Goal: Task Accomplishment & Management: Manage account settings

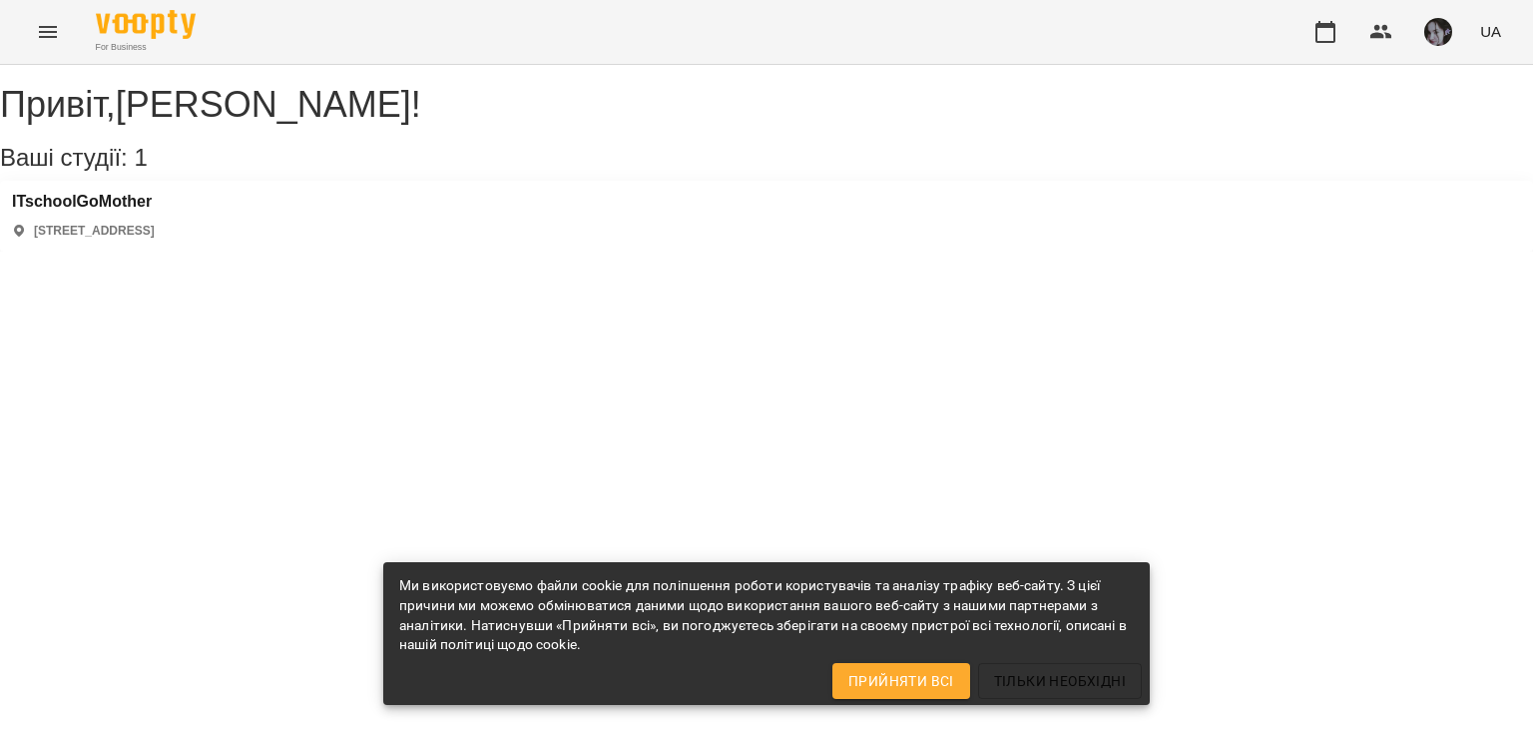
click at [155, 236] on div "ITschoolGoMother [STREET_ADDRESS]" at bounding box center [83, 216] width 143 height 47
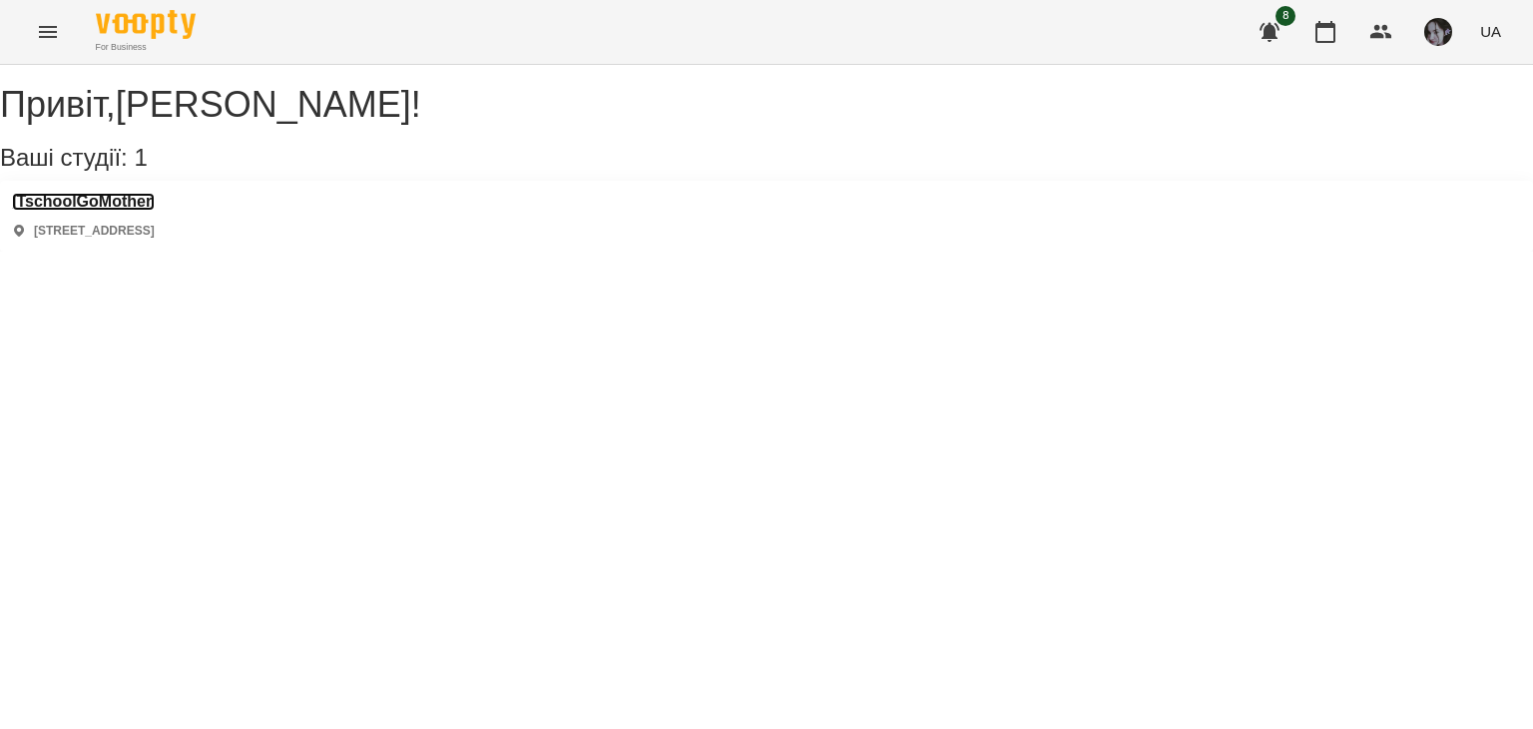
click at [155, 211] on h3 "ITschoolGoMother" at bounding box center [83, 202] width 143 height 18
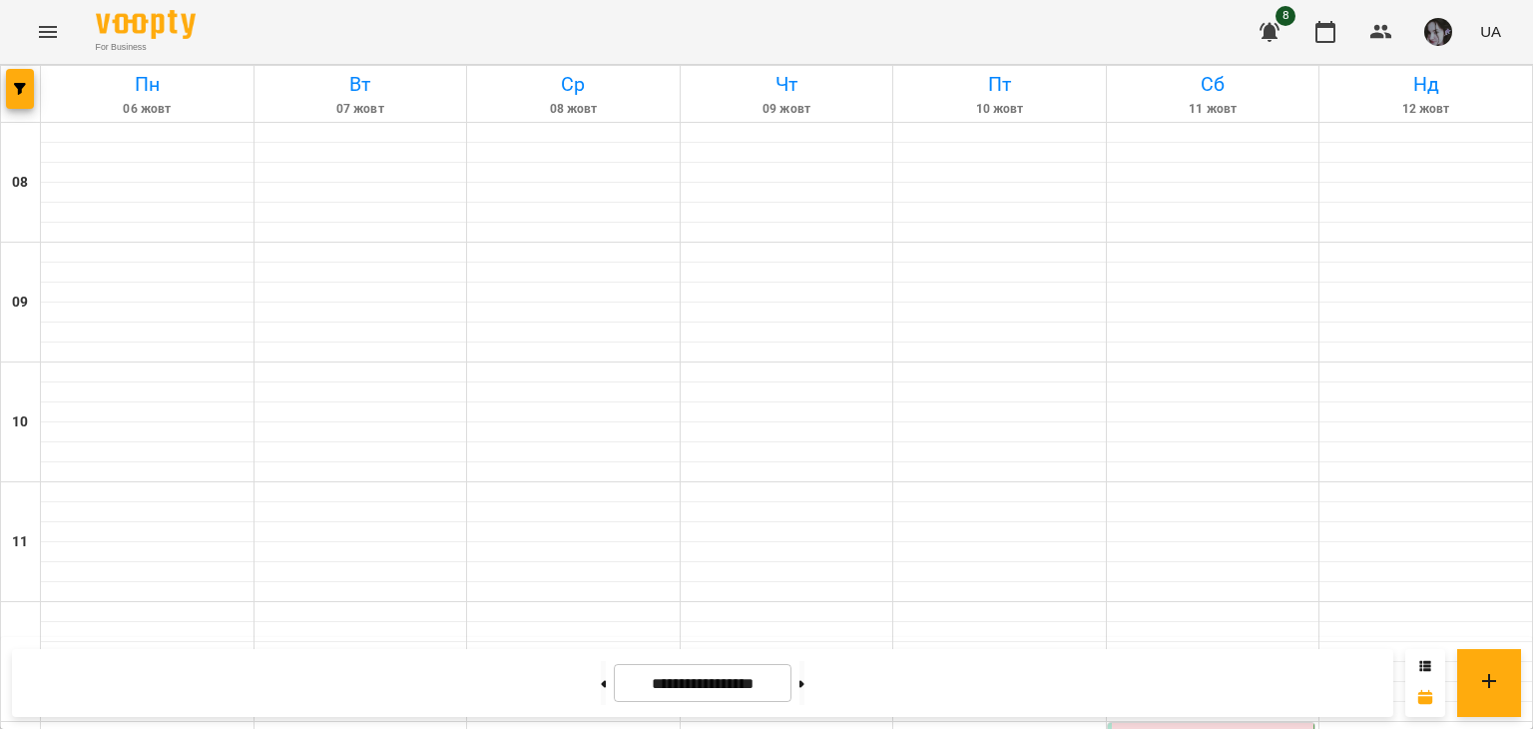
scroll to position [699, 0]
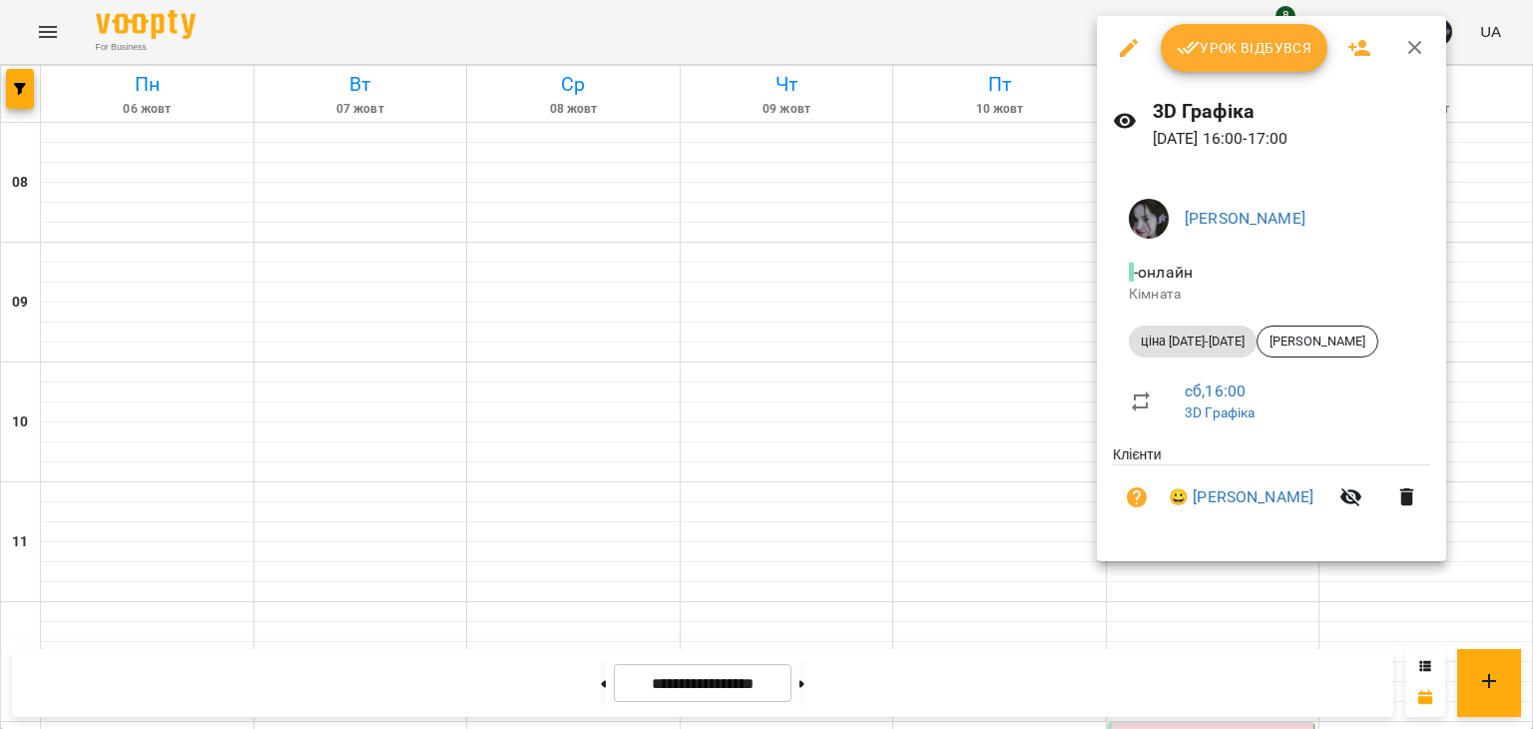
click at [1476, 256] on div at bounding box center [766, 364] width 1533 height 729
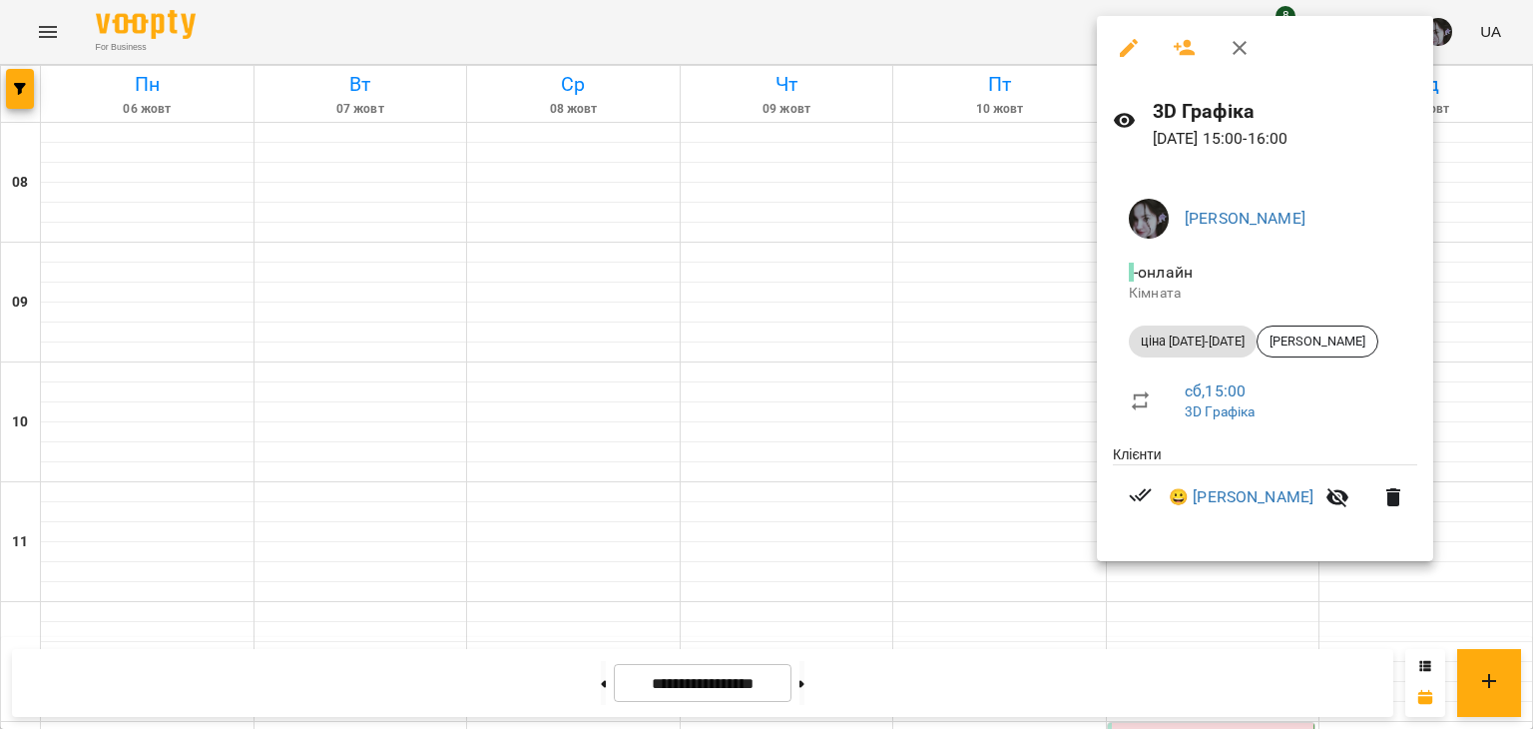
click at [979, 296] on div at bounding box center [766, 364] width 1533 height 729
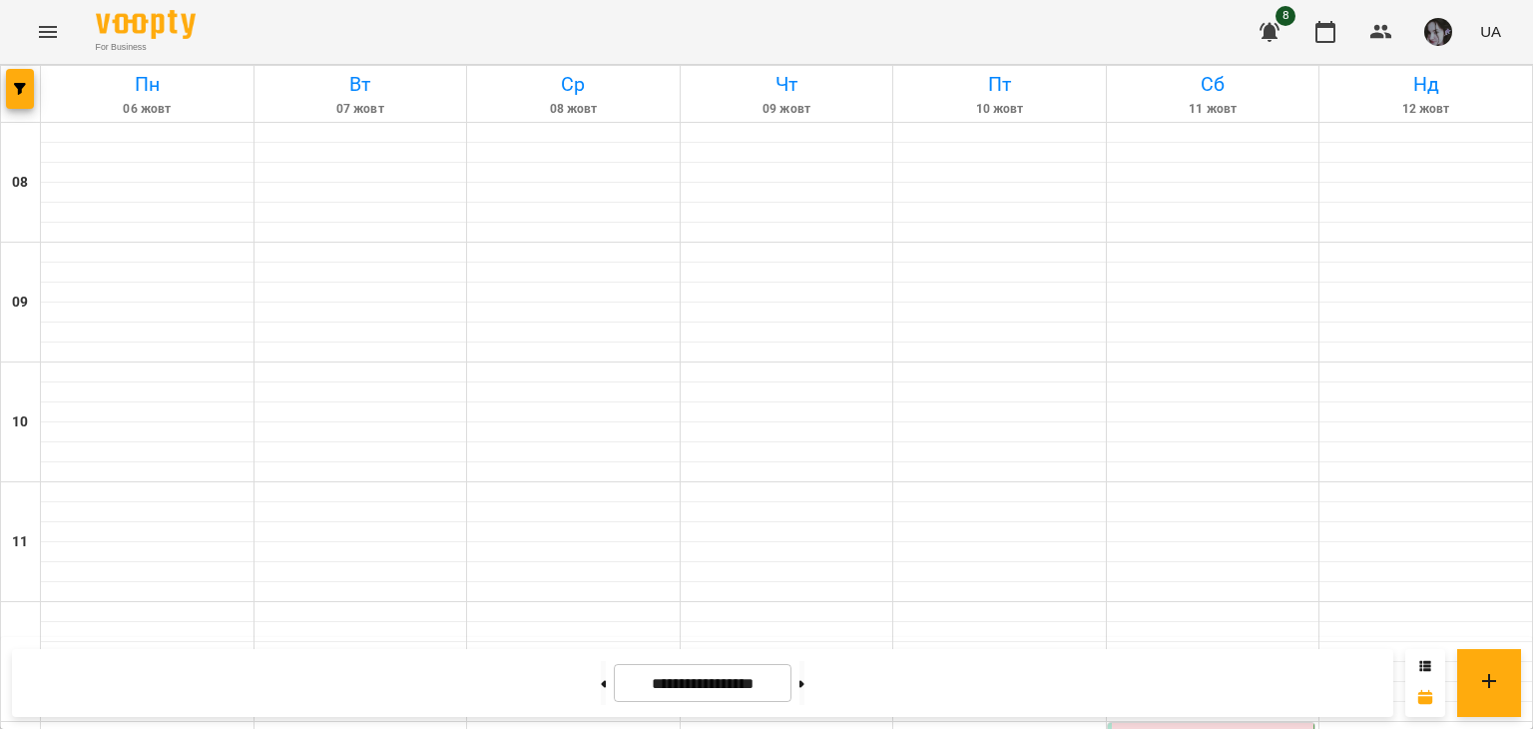
scroll to position [998, 0]
click at [805, 666] on button at bounding box center [802, 683] width 5 height 44
drag, startPoint x: 1166, startPoint y: 194, endPoint x: 1252, endPoint y: 225, distance: 91.3
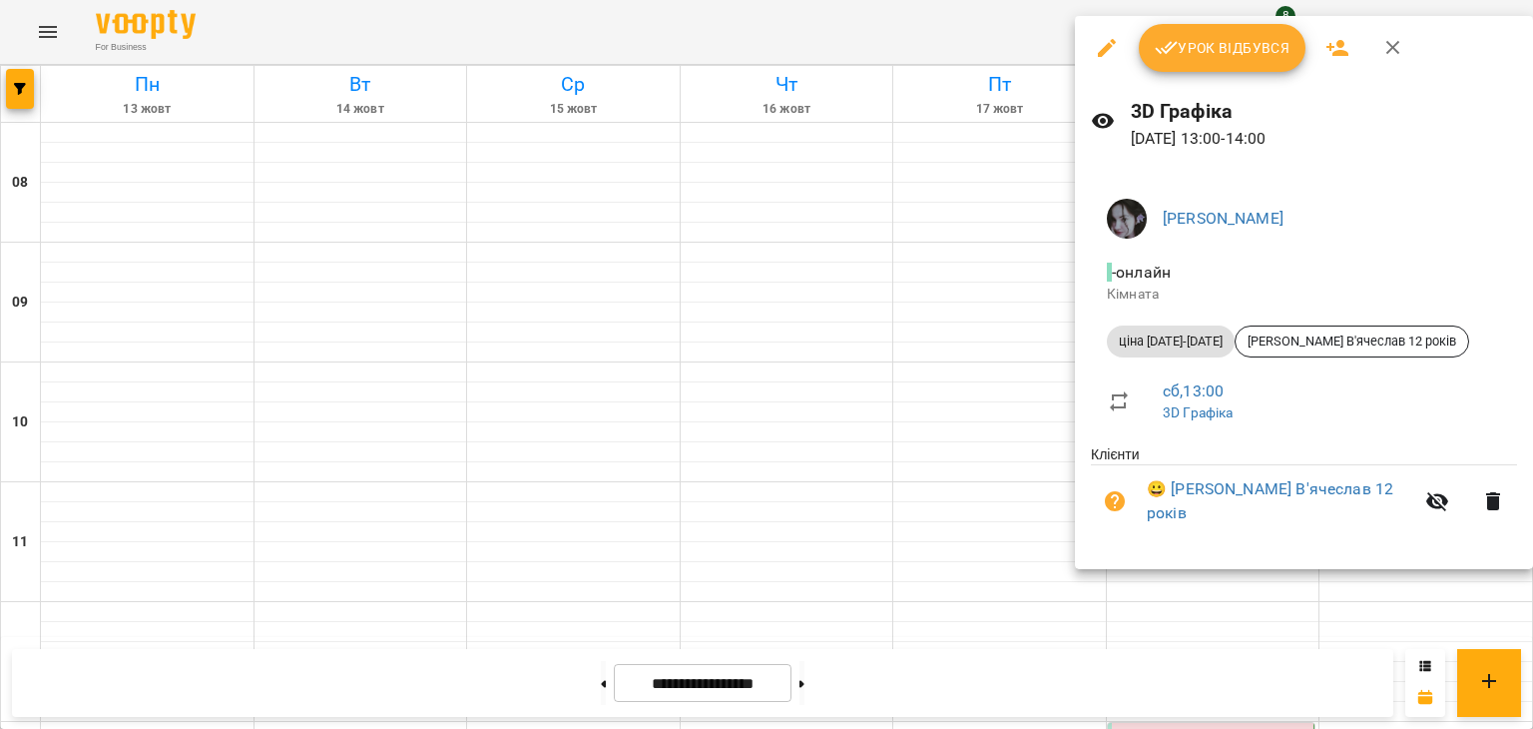
drag, startPoint x: 943, startPoint y: 223, endPoint x: 895, endPoint y: 298, distance: 89.7
click at [935, 221] on div at bounding box center [766, 364] width 1533 height 729
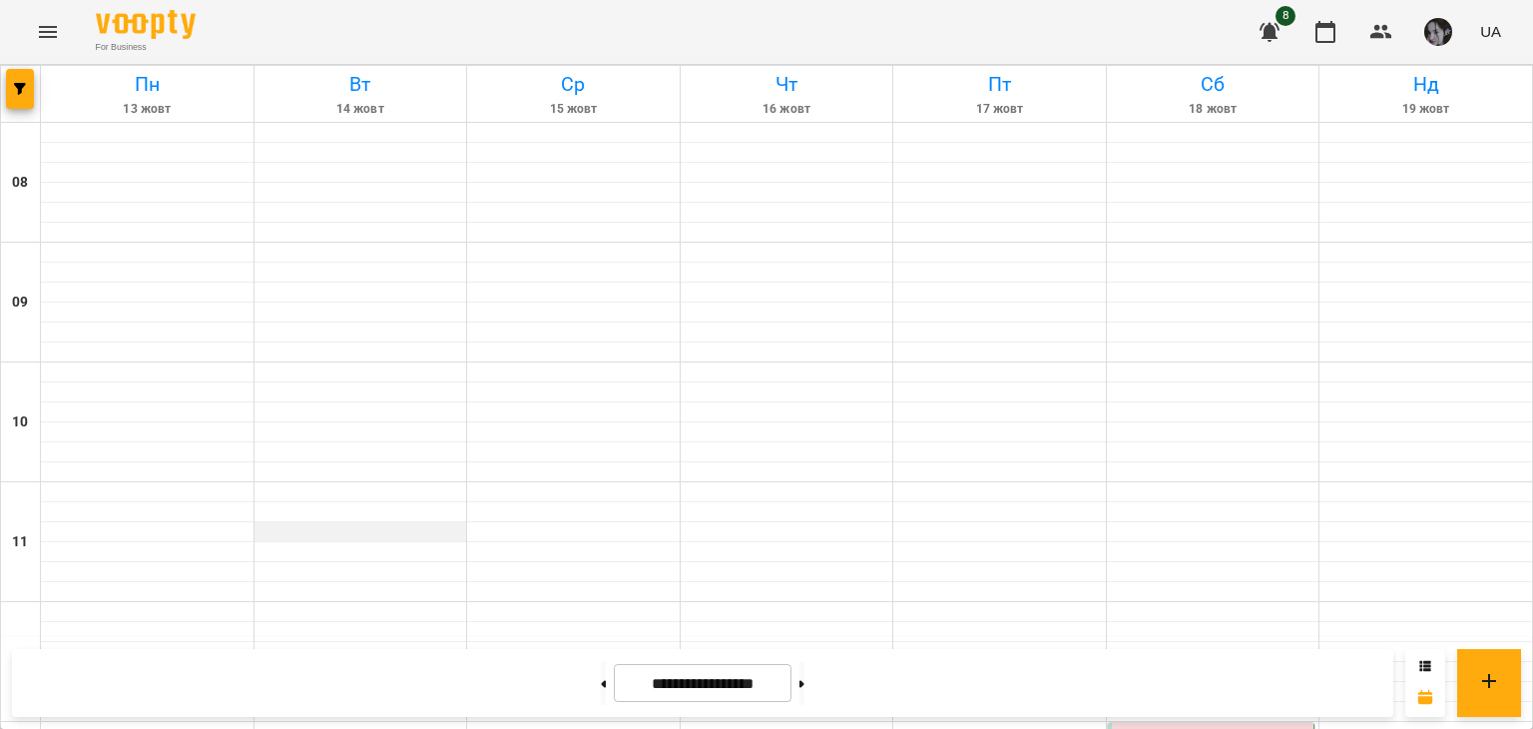
scroll to position [0, 0]
click at [601, 693] on button at bounding box center [603, 683] width 5 height 44
type input "**********"
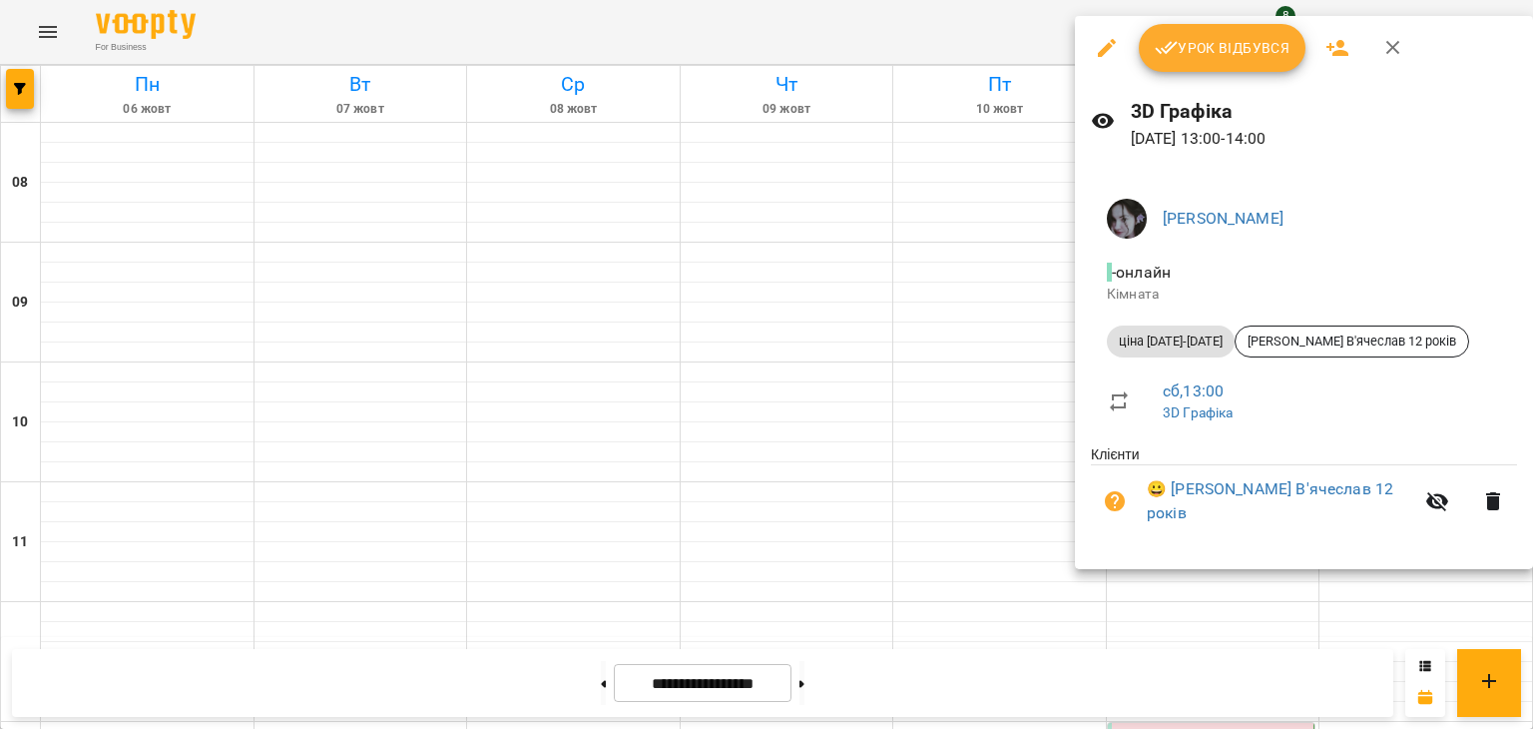
click at [1247, 47] on span "Урок відбувся" at bounding box center [1223, 48] width 136 height 24
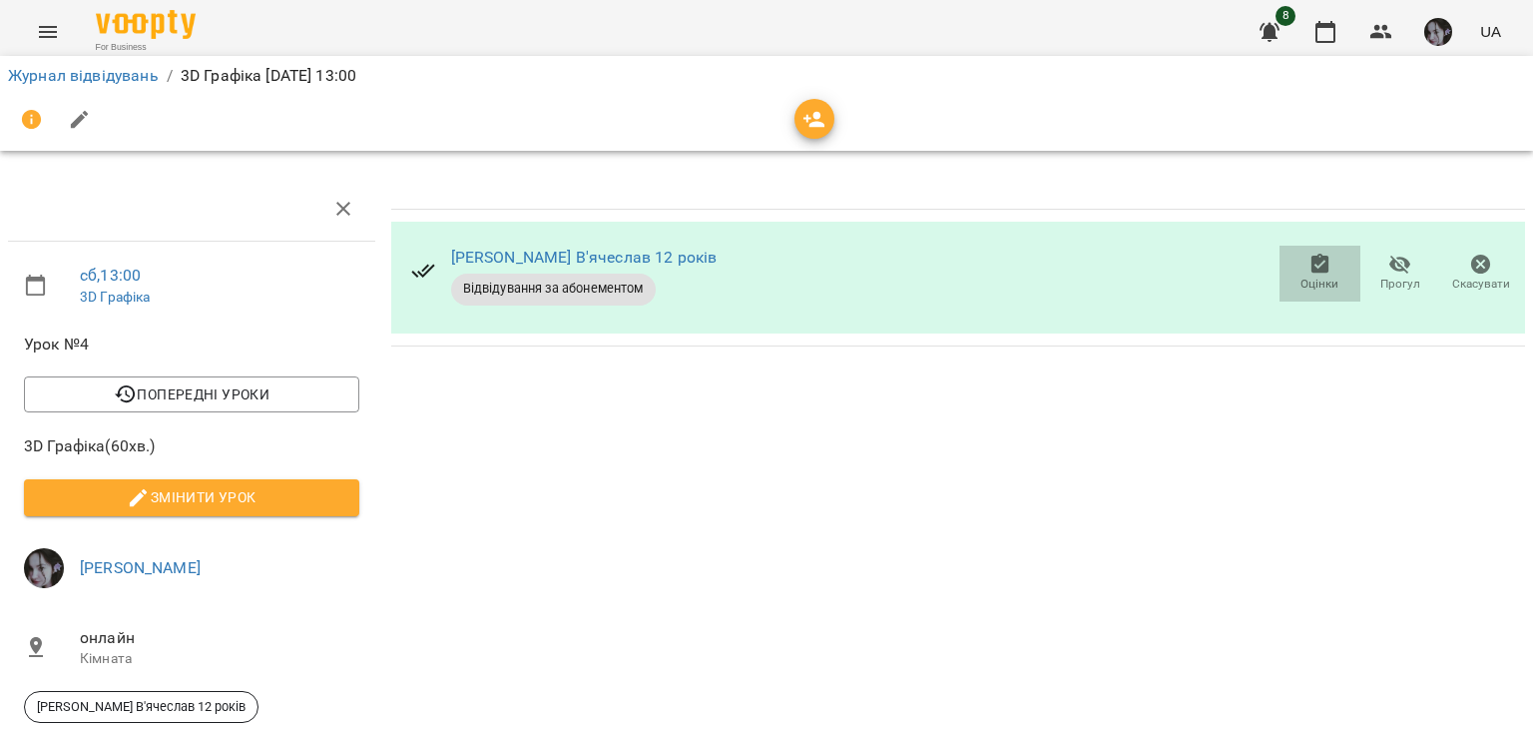
click at [1311, 261] on icon "button" at bounding box center [1320, 264] width 18 height 20
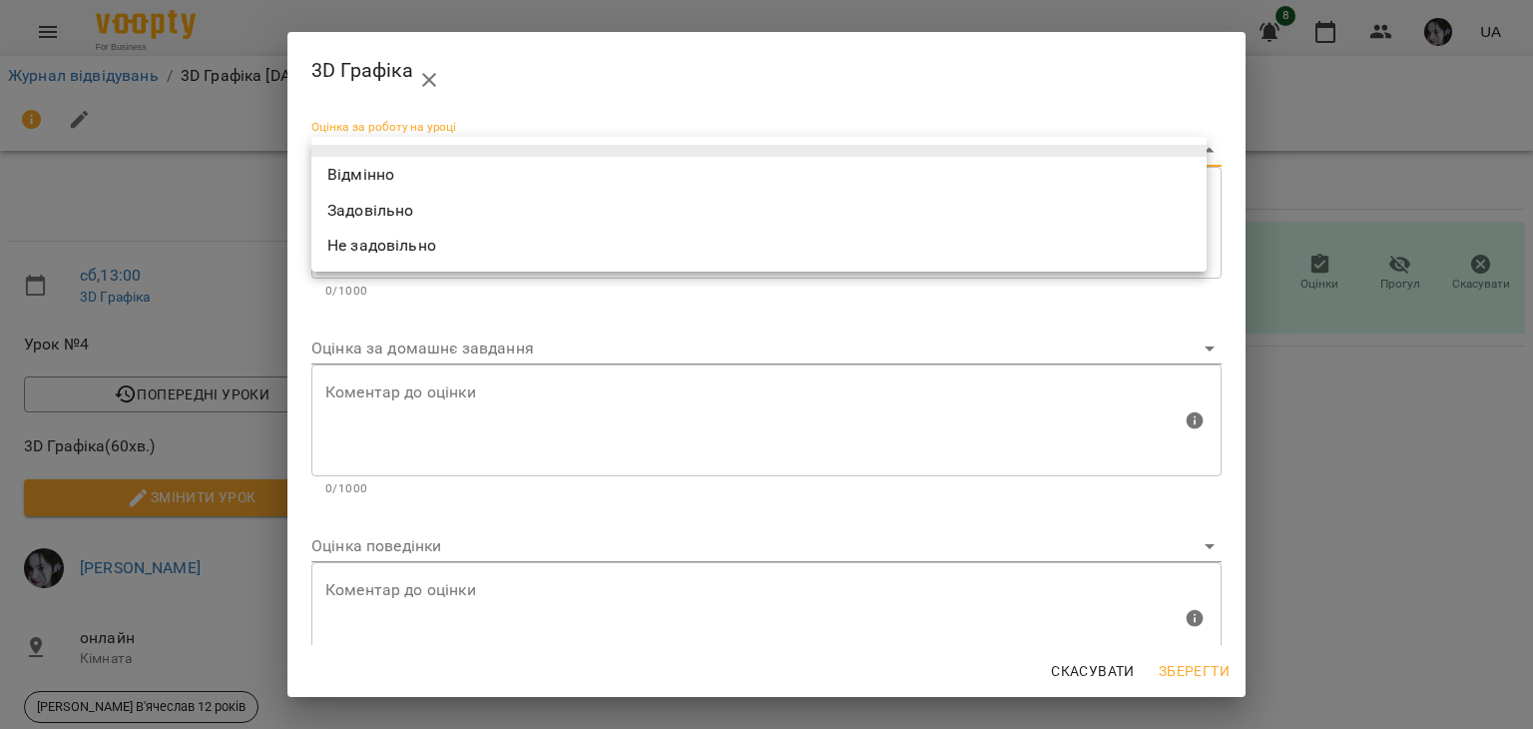
click at [968, 150] on body "For Business 8 UA Журнал відвідувань / 3D Графіка [DATE] 13:00 сб , 13:00 3D Гр…" at bounding box center [766, 456] width 1533 height 913
click at [968, 162] on li "Відмінно" at bounding box center [758, 175] width 895 height 36
type input "*********"
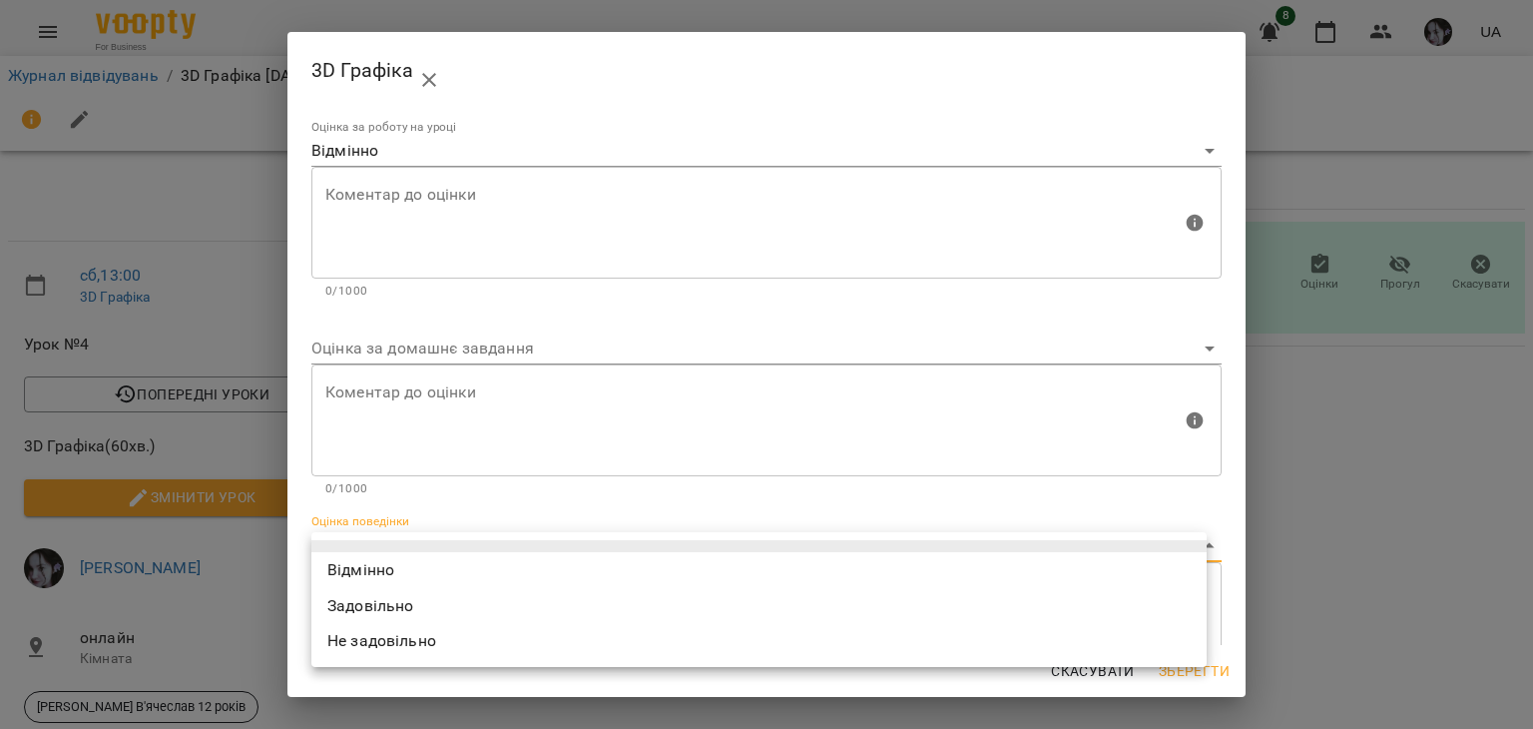
click at [709, 546] on body "For Business 8 UA Журнал відвідувань / 3D Графіка [DATE] 13:00 сб , 13:00 3D Гр…" at bounding box center [766, 456] width 1533 height 913
click at [707, 554] on li "Відмінно" at bounding box center [758, 570] width 895 height 36
type input "*********"
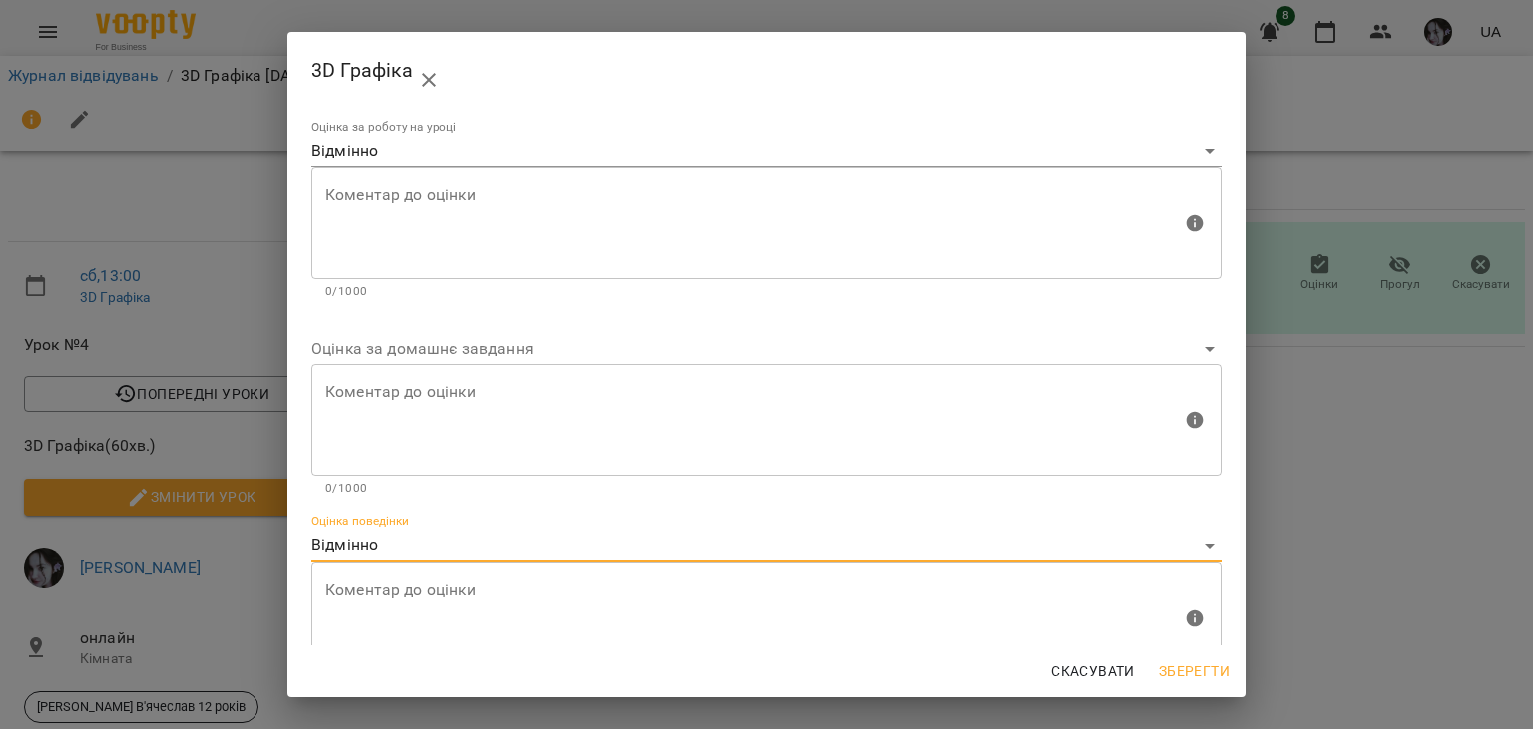
click at [1222, 667] on span "Зберегти" at bounding box center [1194, 671] width 71 height 24
click at [1222, 667] on div "3D Графіка Оцінка за роботу на уроці Відмінно ********* Коментар до оцінки Коме…" at bounding box center [766, 364] width 1533 height 729
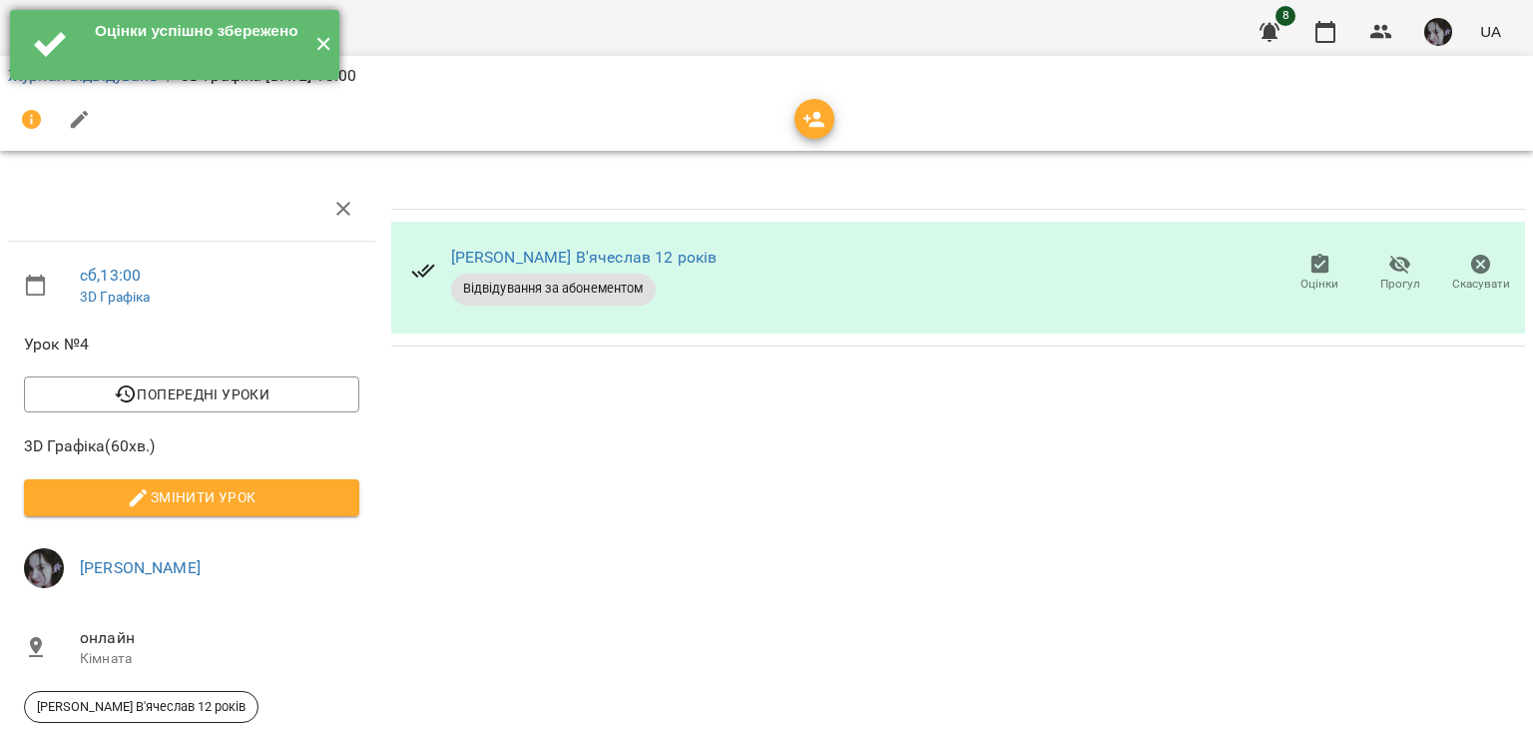
click at [315, 39] on button "✕" at bounding box center [322, 45] width 33 height 70
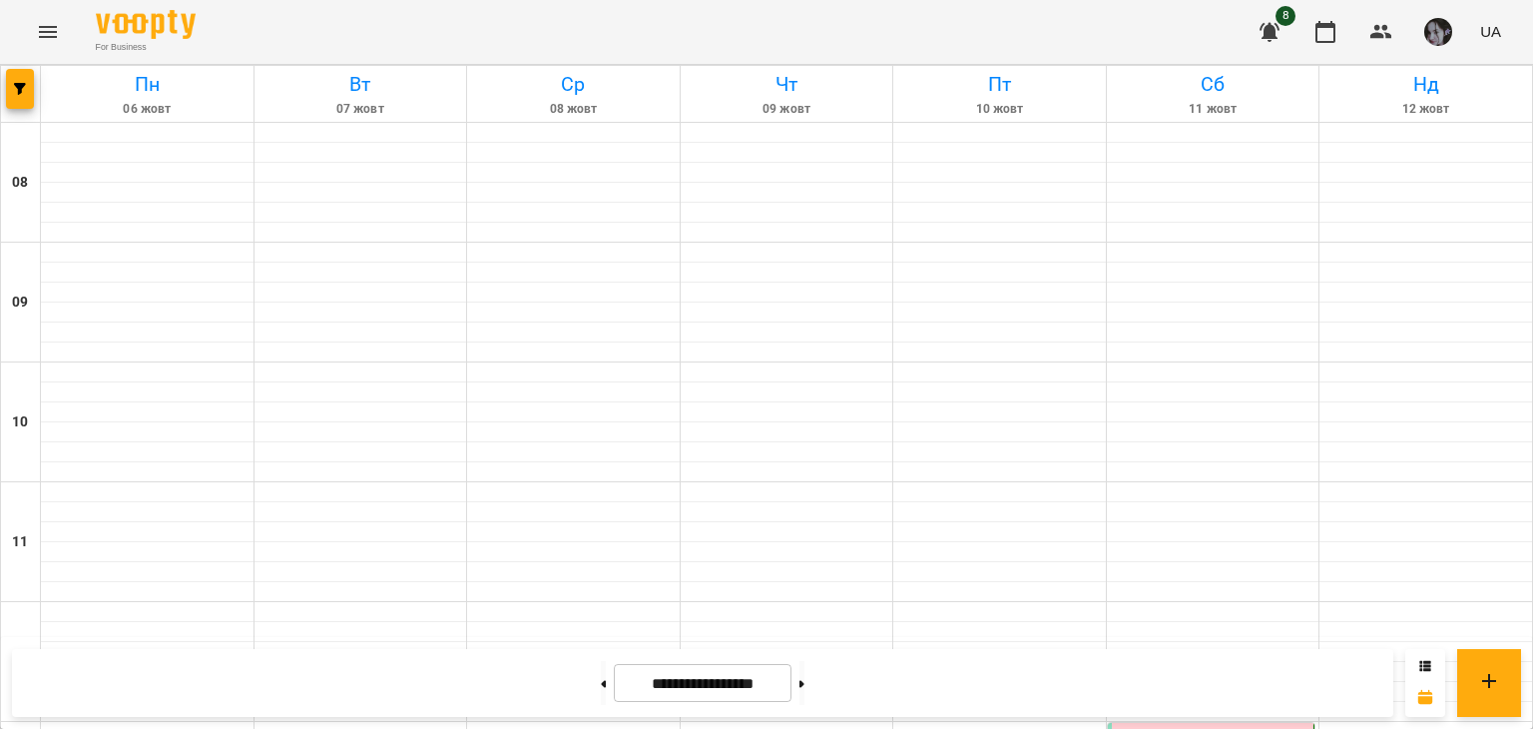
scroll to position [799, 0]
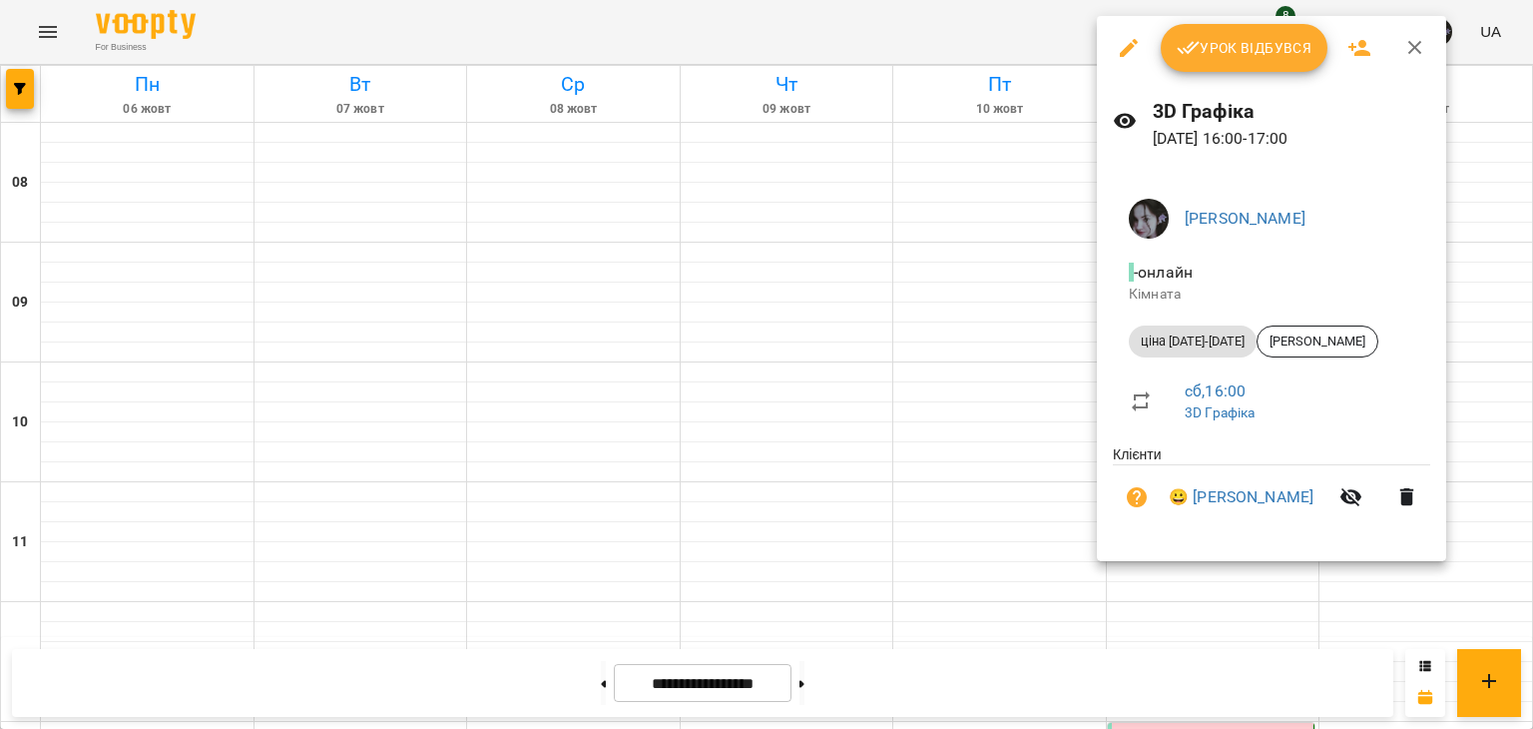
click at [1280, 57] on span "Урок відбувся" at bounding box center [1245, 48] width 136 height 24
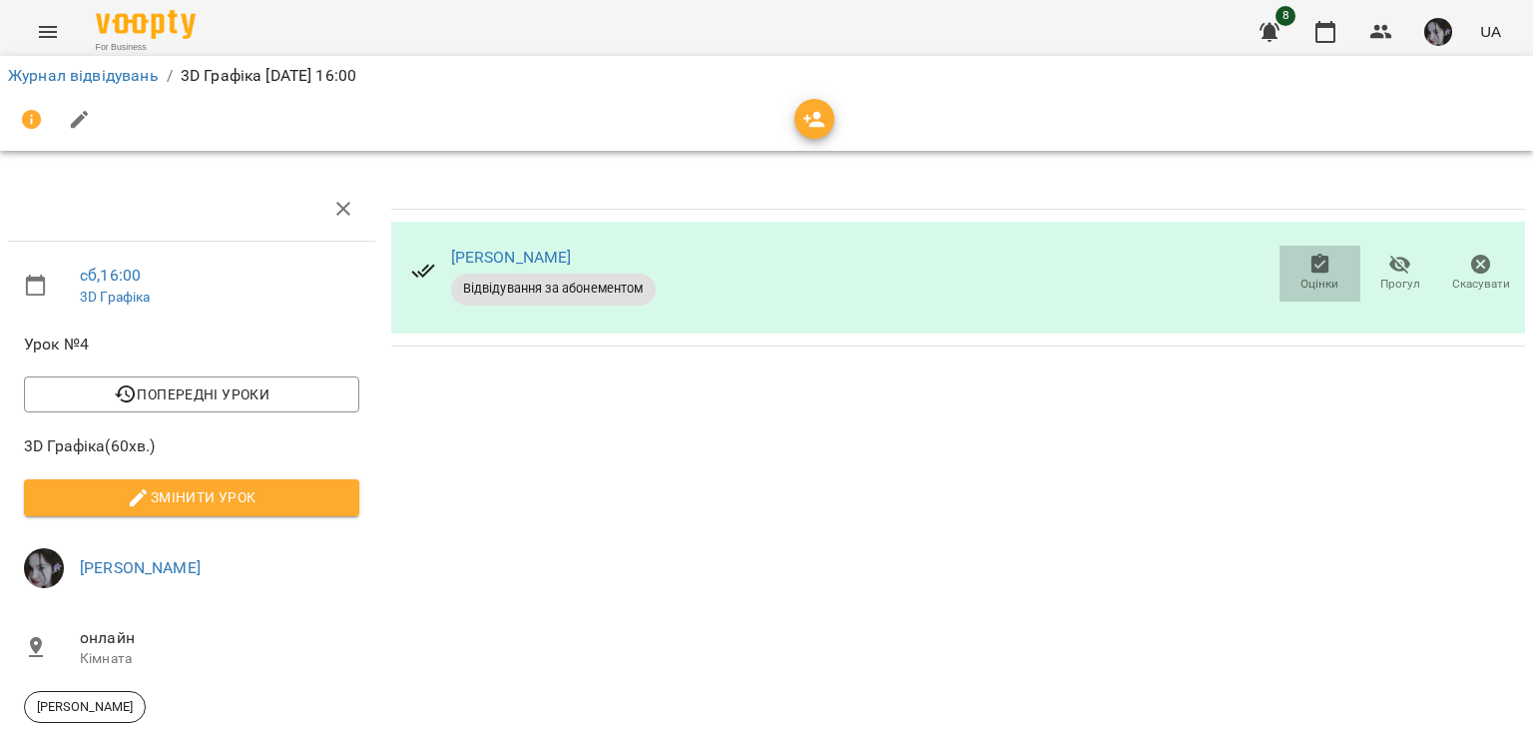
click at [1318, 283] on span "Оцінки" at bounding box center [1320, 284] width 38 height 17
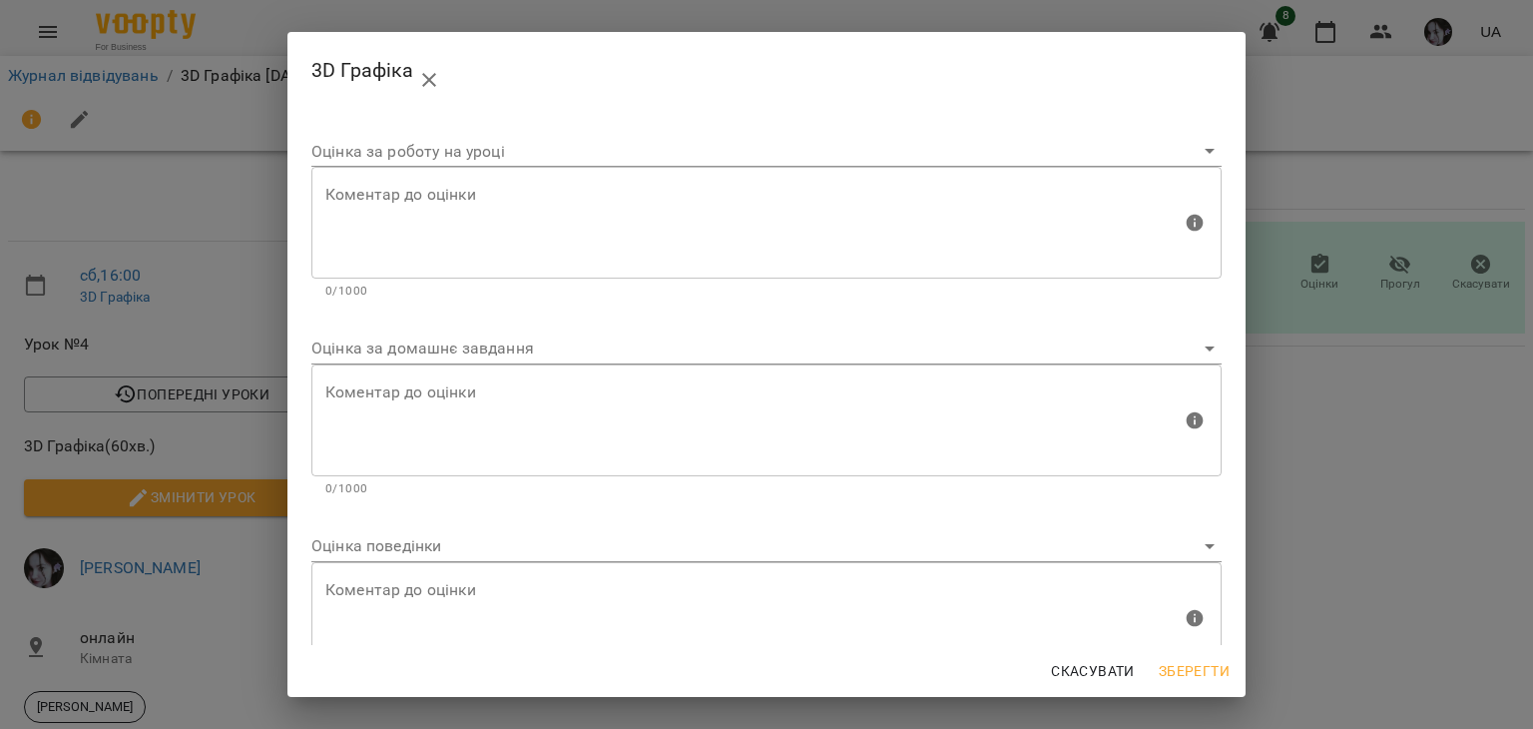
click at [1171, 134] on div "Оцінка за роботу на уроці" at bounding box center [766, 144] width 910 height 48
click at [1171, 142] on body "For Business 8 UA Журнал відвідувань / 3D Графіка [DATE] 16:00 сб , 16:00 3D Гр…" at bounding box center [766, 456] width 1533 height 913
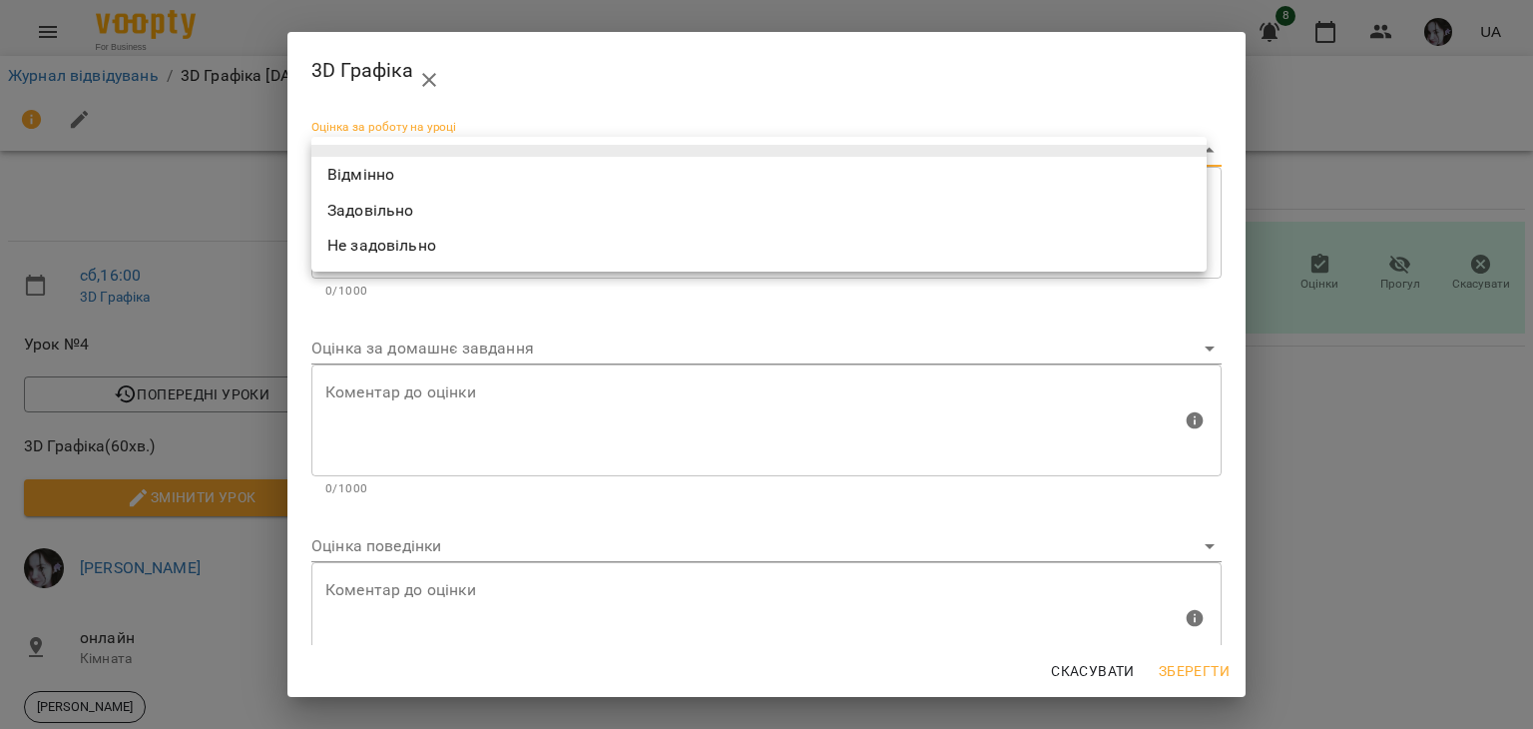
click at [1113, 205] on li "Задовільно" at bounding box center [758, 211] width 895 height 36
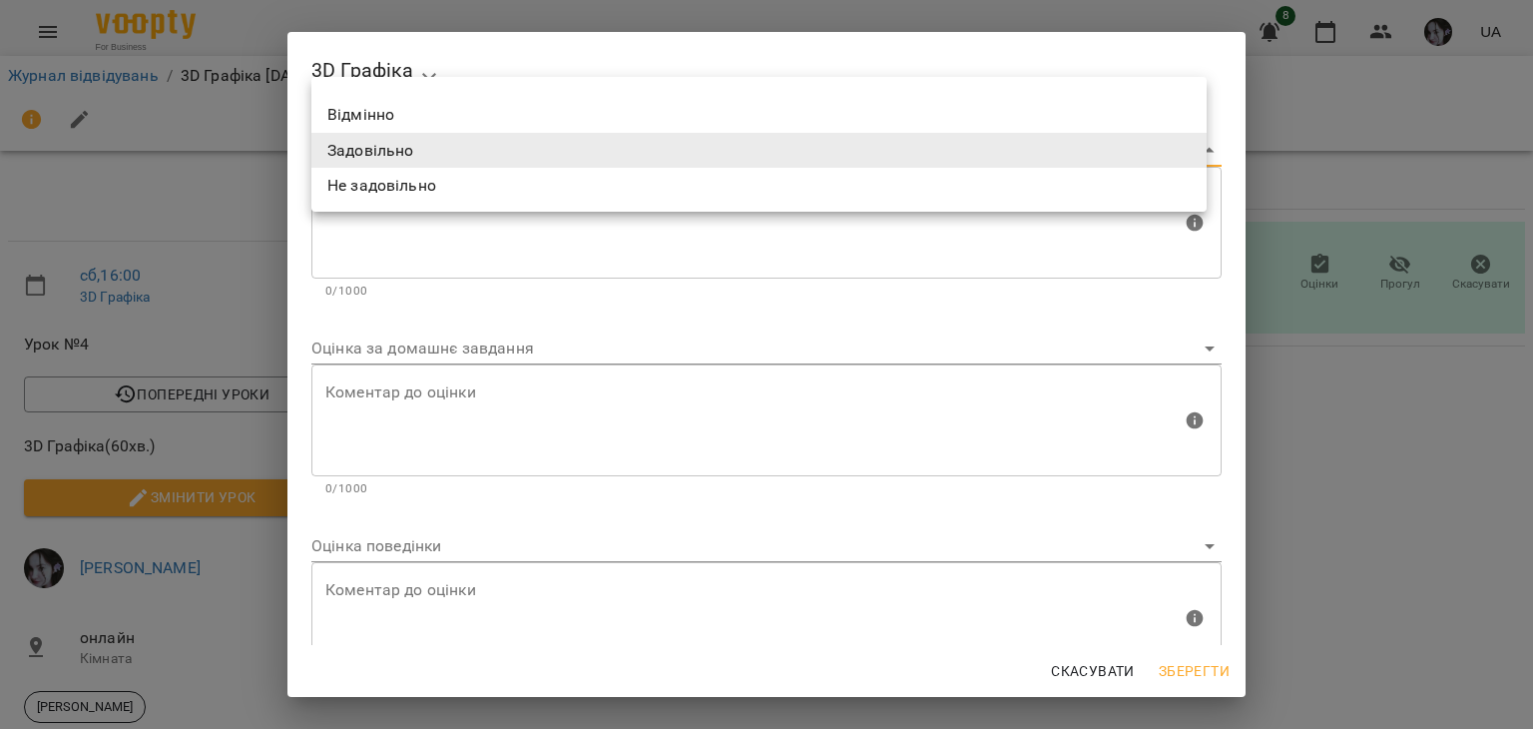
click at [1167, 153] on body "**********" at bounding box center [766, 456] width 1533 height 913
click at [1132, 101] on li "Відмінно" at bounding box center [758, 115] width 895 height 36
type input "*********"
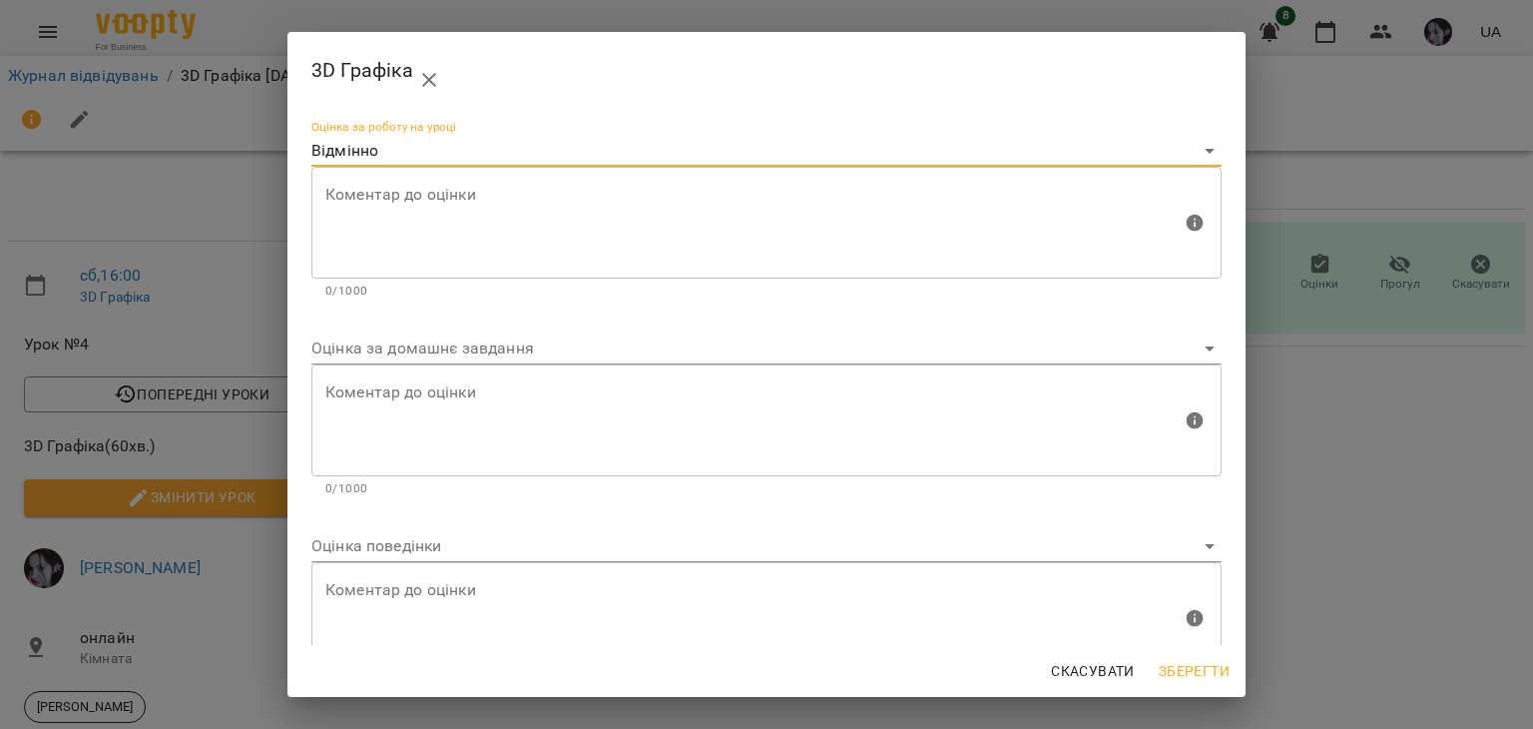
click at [1085, 539] on body "For Business 8 UA Журнал відвідувань / 3D Графіка [DATE] 16:00 сб , 16:00 3D Гр…" at bounding box center [766, 456] width 1533 height 913
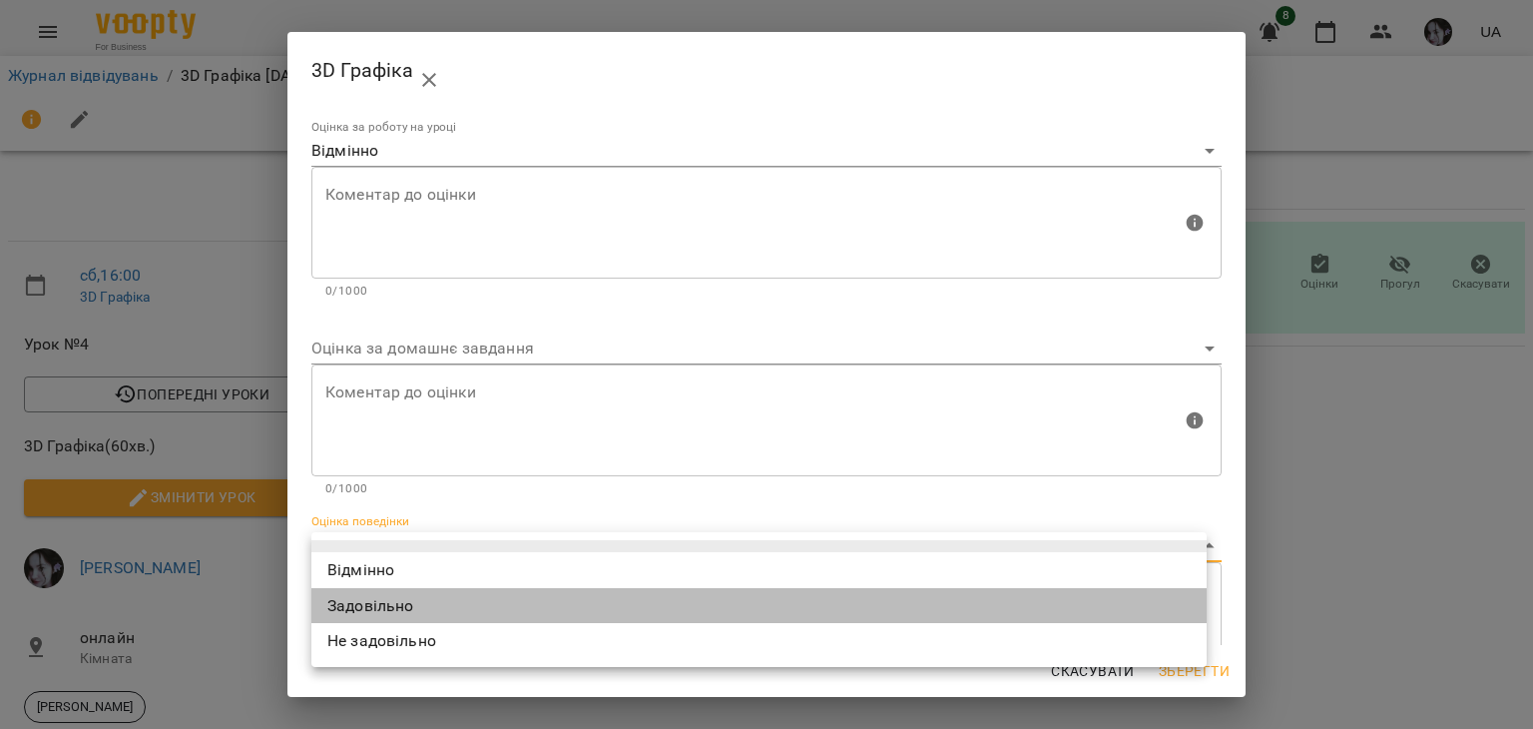
click at [582, 601] on li "Задовільно" at bounding box center [758, 606] width 895 height 36
type input "**********"
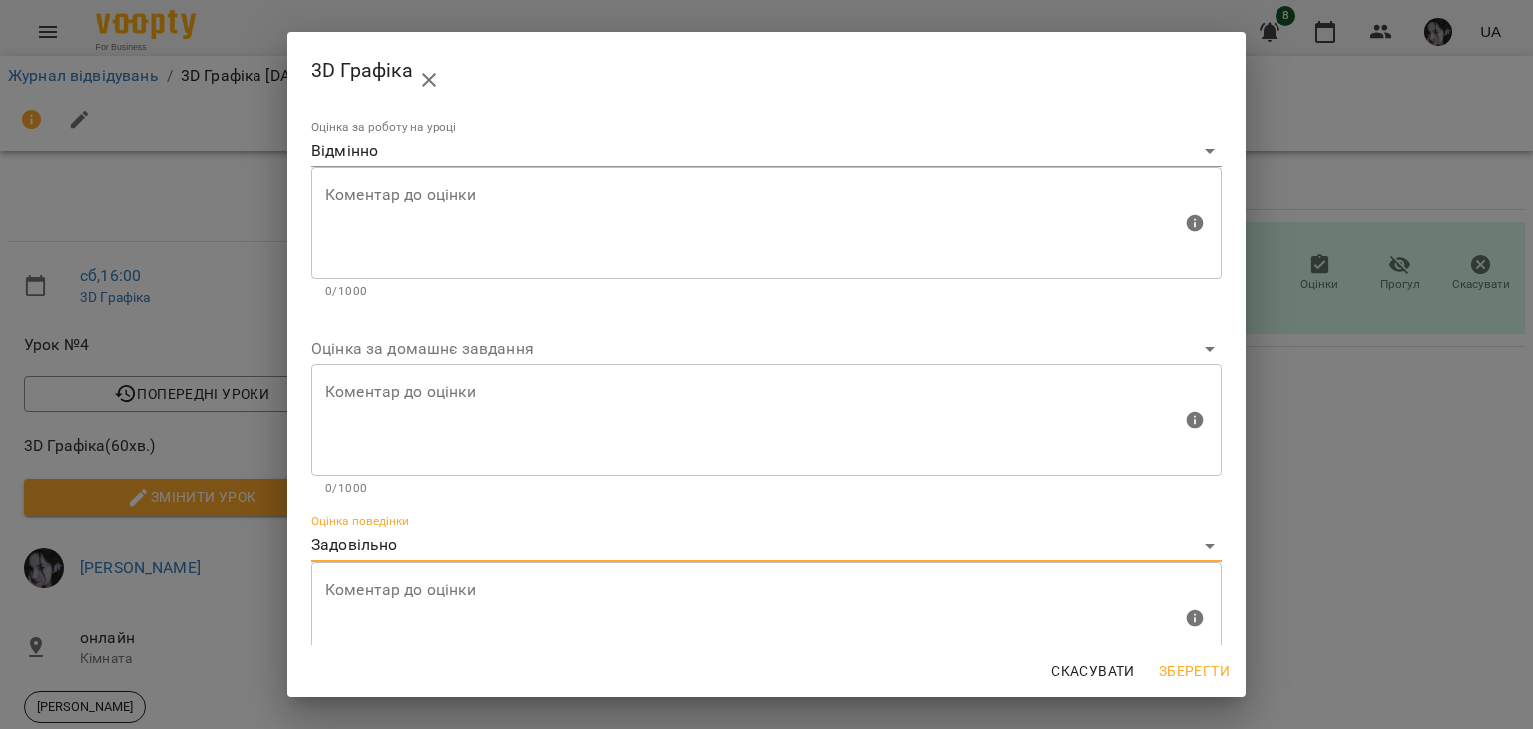
click at [1205, 663] on span "Зберегти" at bounding box center [1194, 671] width 71 height 24
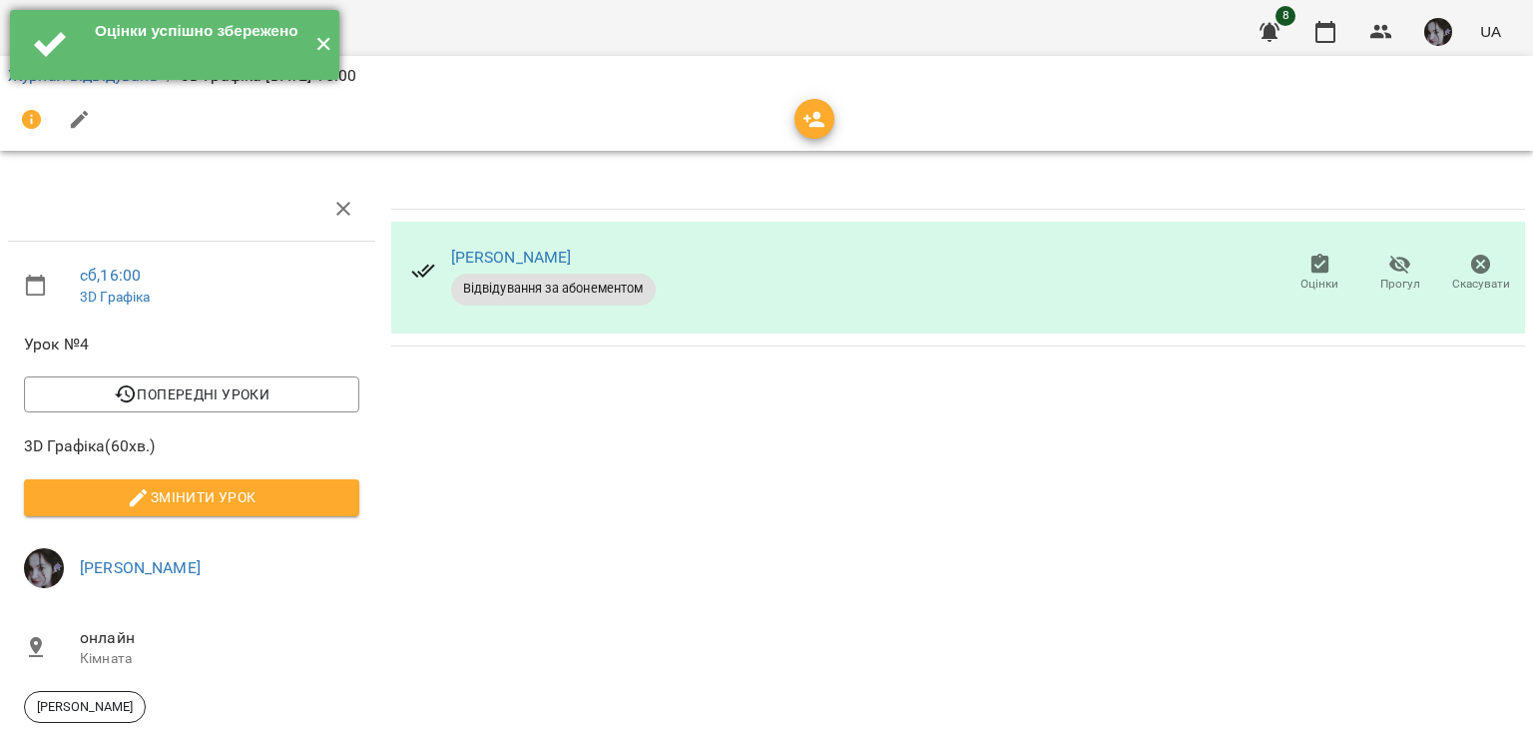
click at [313, 41] on button "✕" at bounding box center [322, 45] width 33 height 70
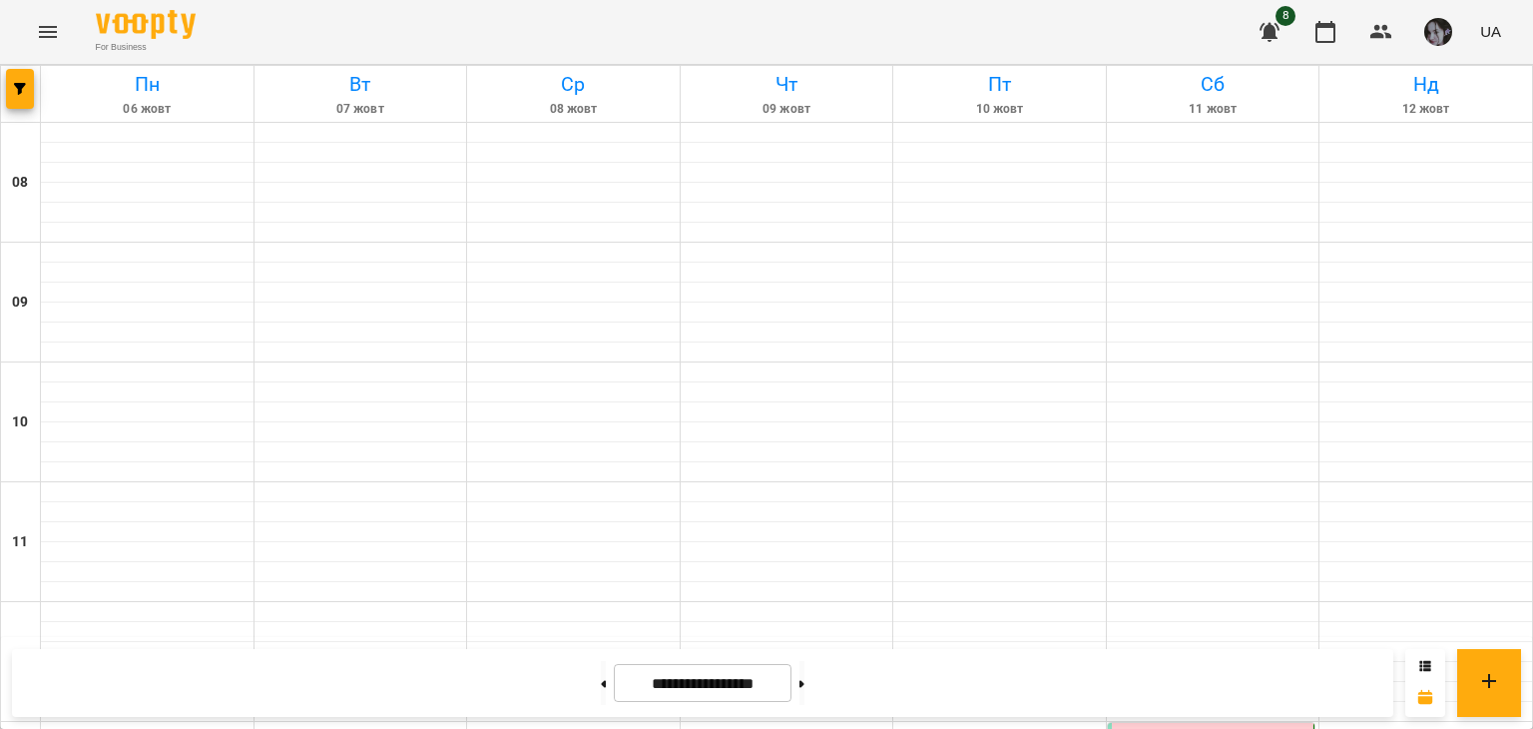
scroll to position [898, 0]
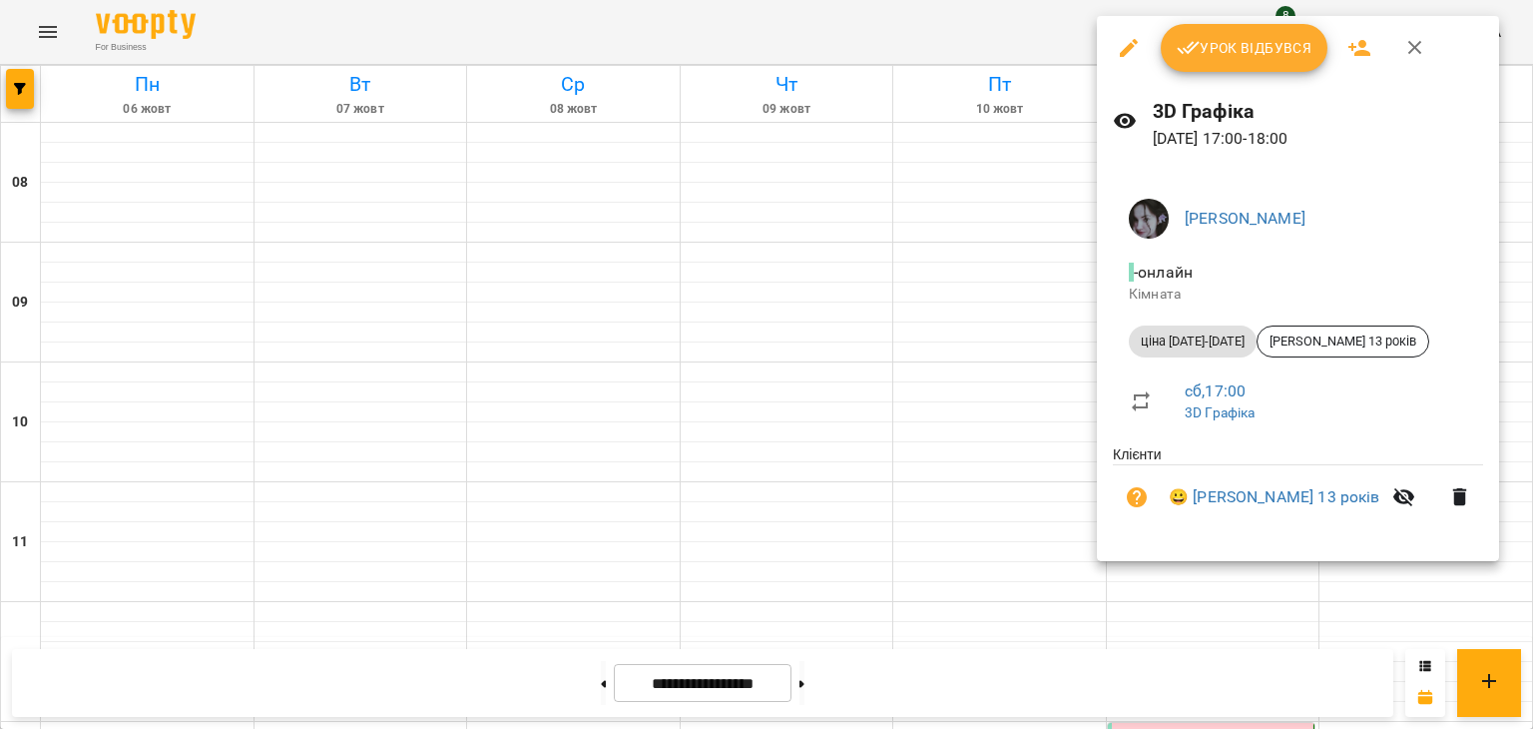
click at [1259, 37] on span "Урок відбувся" at bounding box center [1245, 48] width 136 height 24
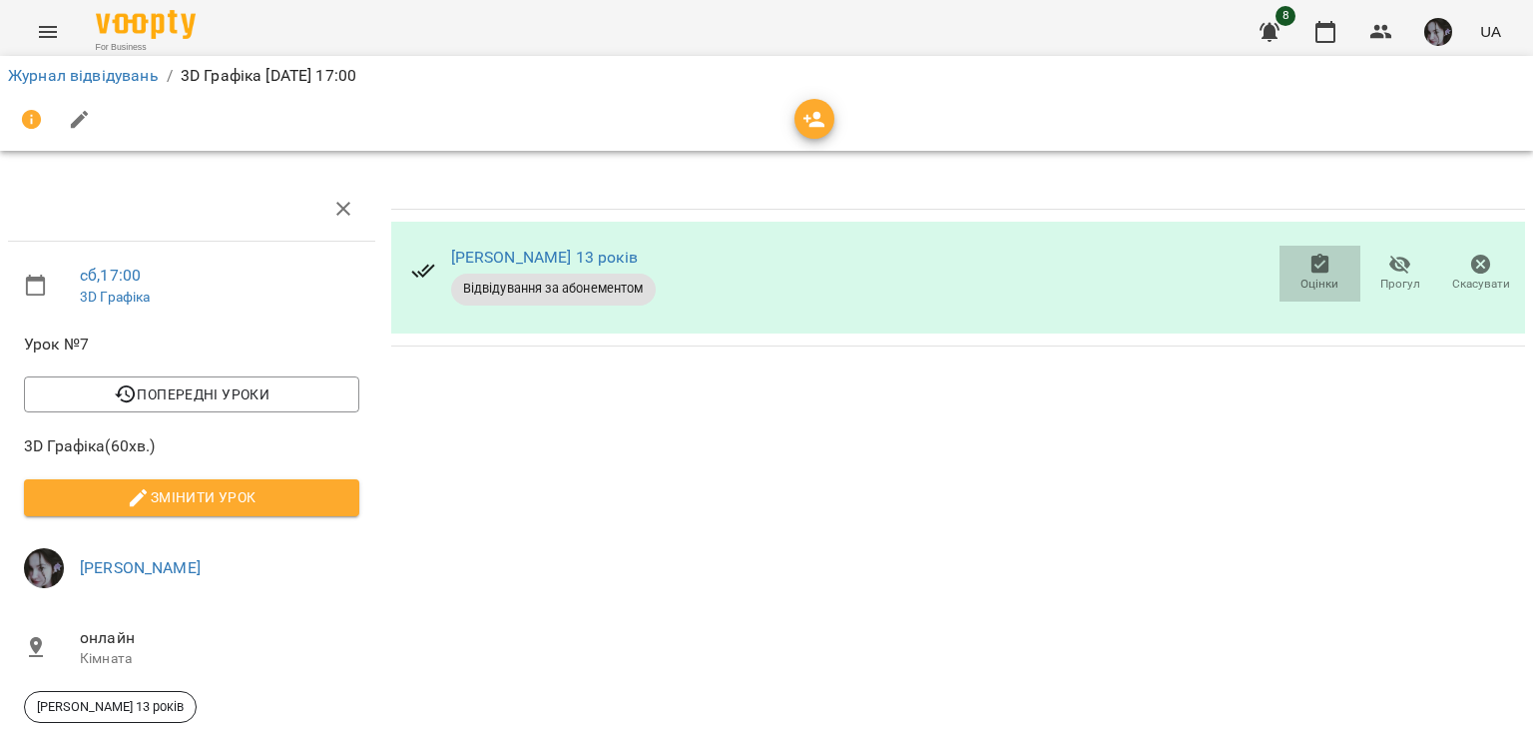
click at [1309, 257] on icon "button" at bounding box center [1321, 265] width 24 height 24
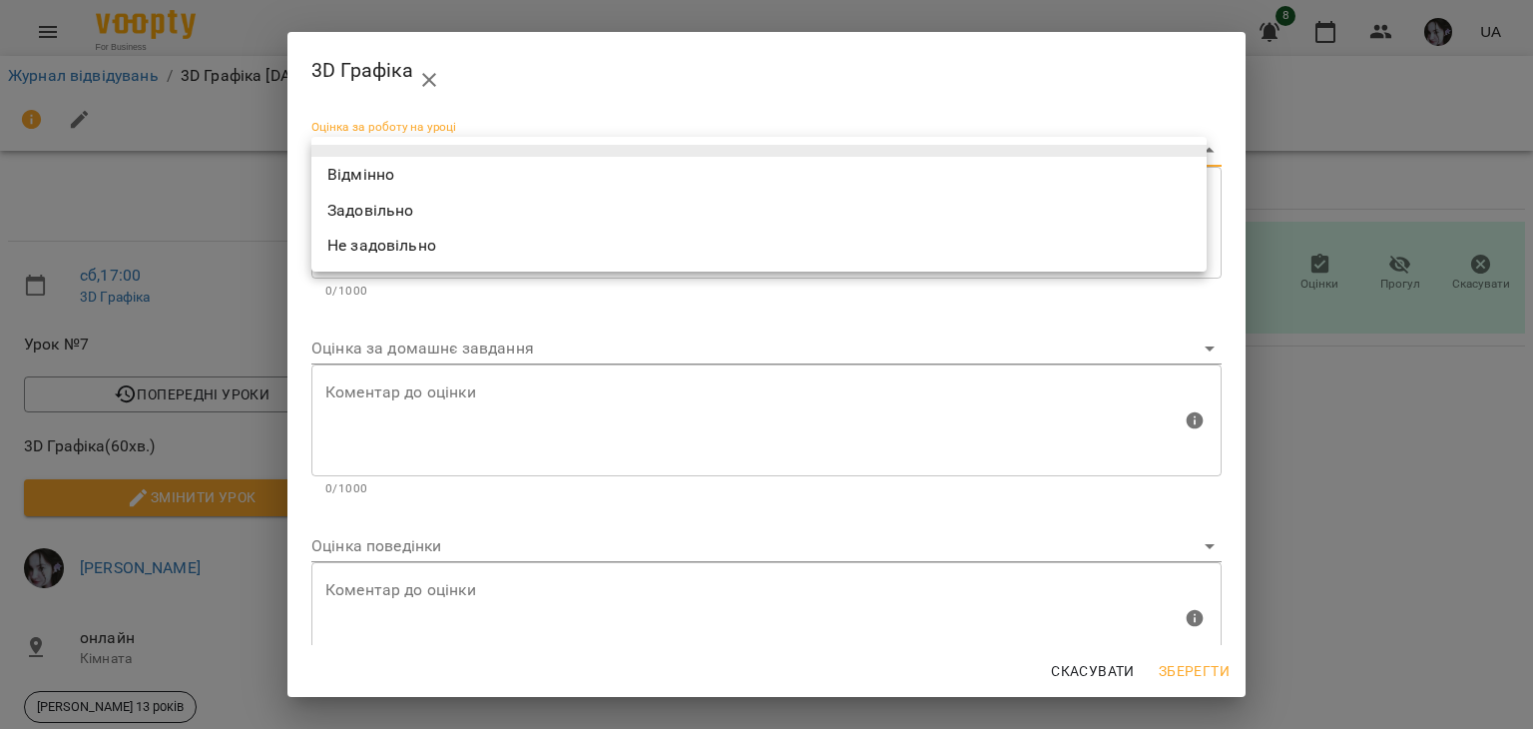
click at [1018, 147] on body "For Business 8 UA Журнал відвідувань / 3D Графіка [DATE] 17:00 сб , 17:00 3D Гр…" at bounding box center [766, 456] width 1533 height 913
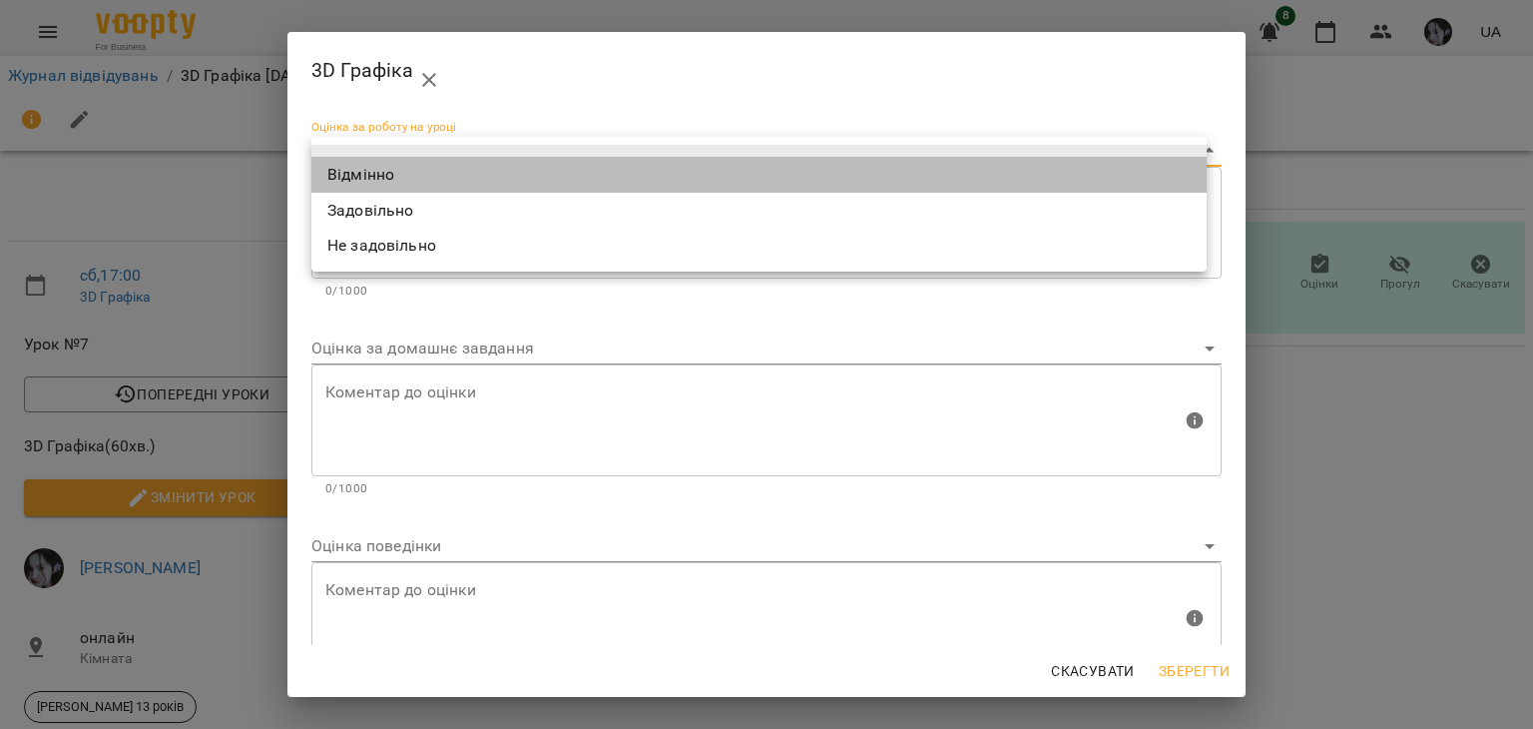
click at [974, 167] on li "Відмінно" at bounding box center [758, 175] width 895 height 36
type input "*********"
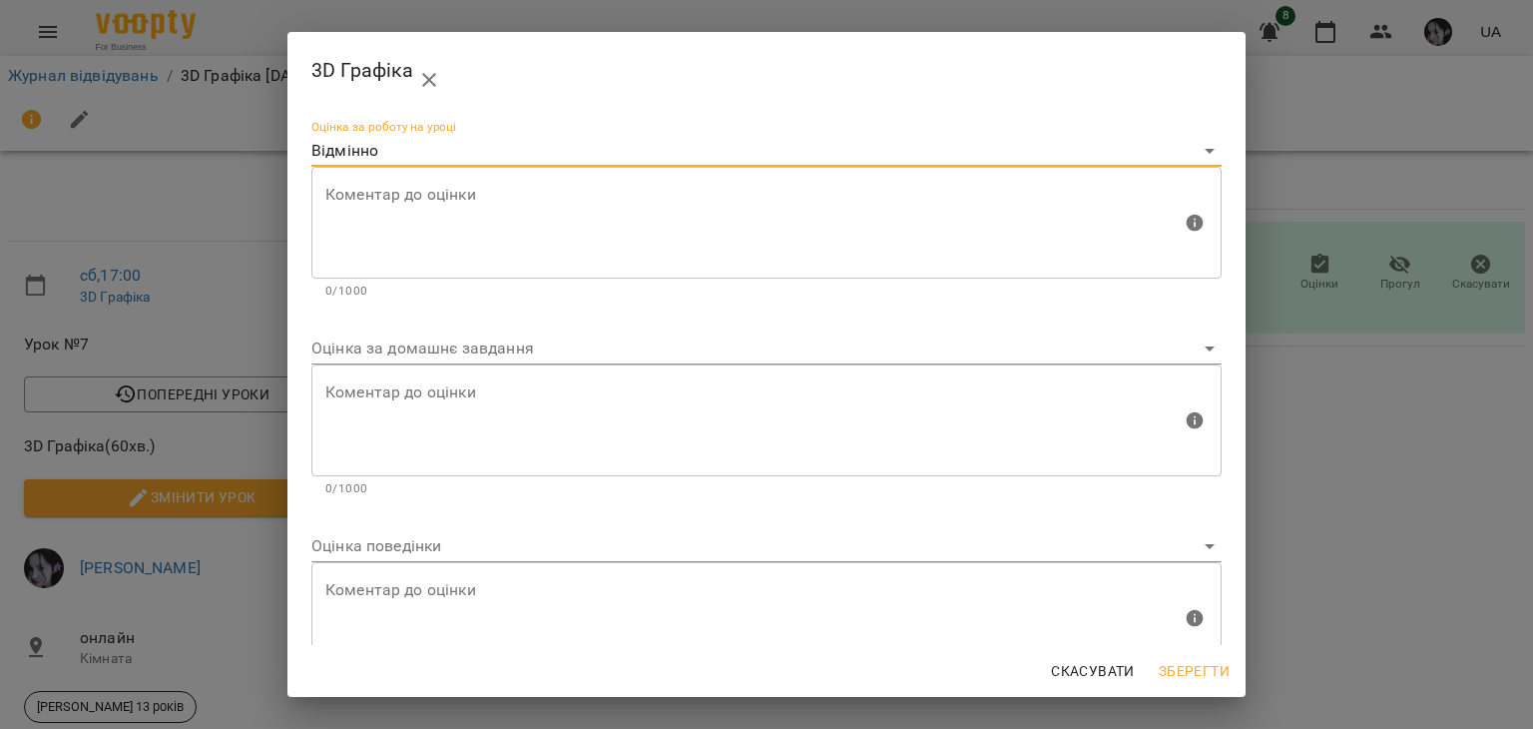
click at [840, 554] on body "For Business 8 UA Журнал відвідувань / 3D Графіка [DATE] 17:00 сб , 17:00 3D Гр…" at bounding box center [766, 456] width 1533 height 913
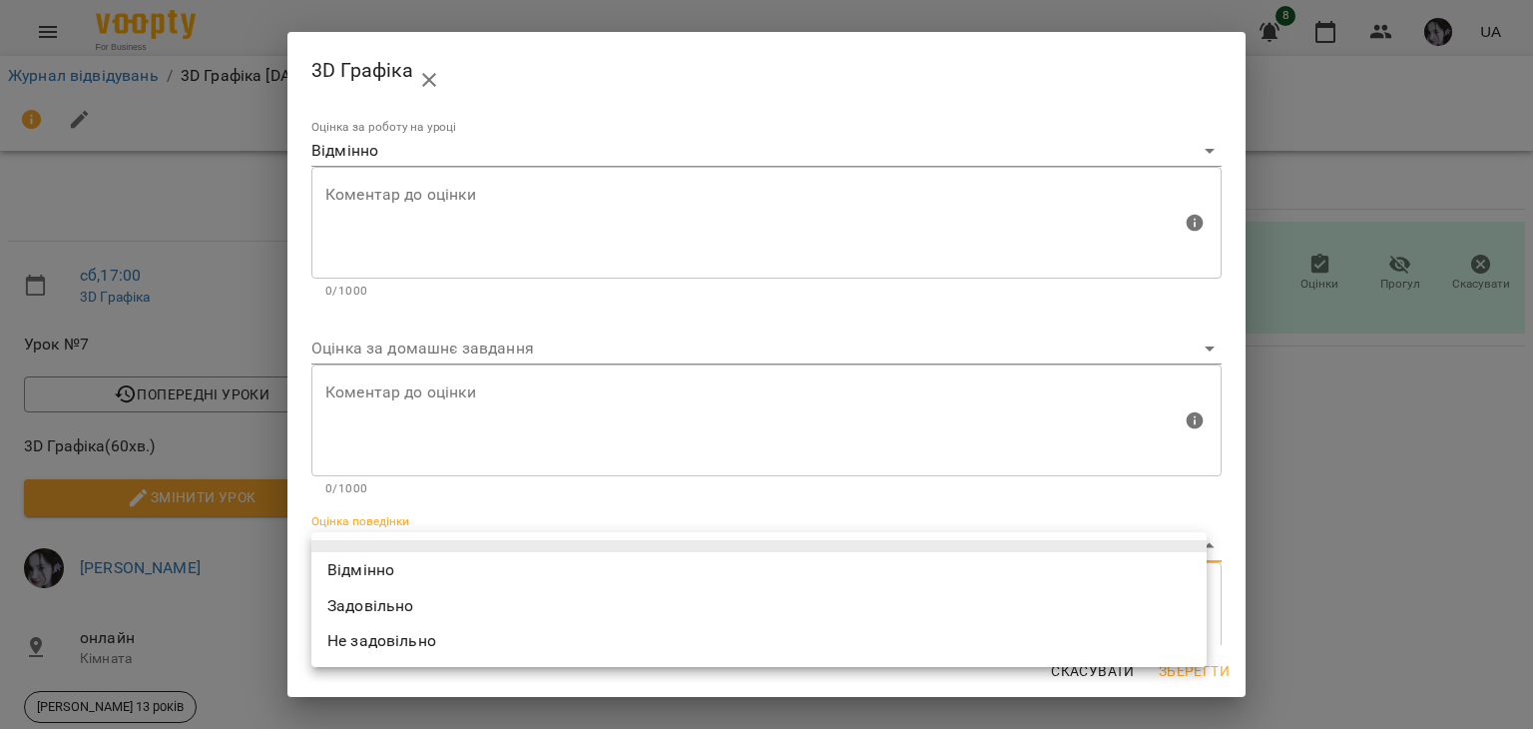
click at [790, 559] on li "Відмінно" at bounding box center [758, 570] width 895 height 36
type input "*********"
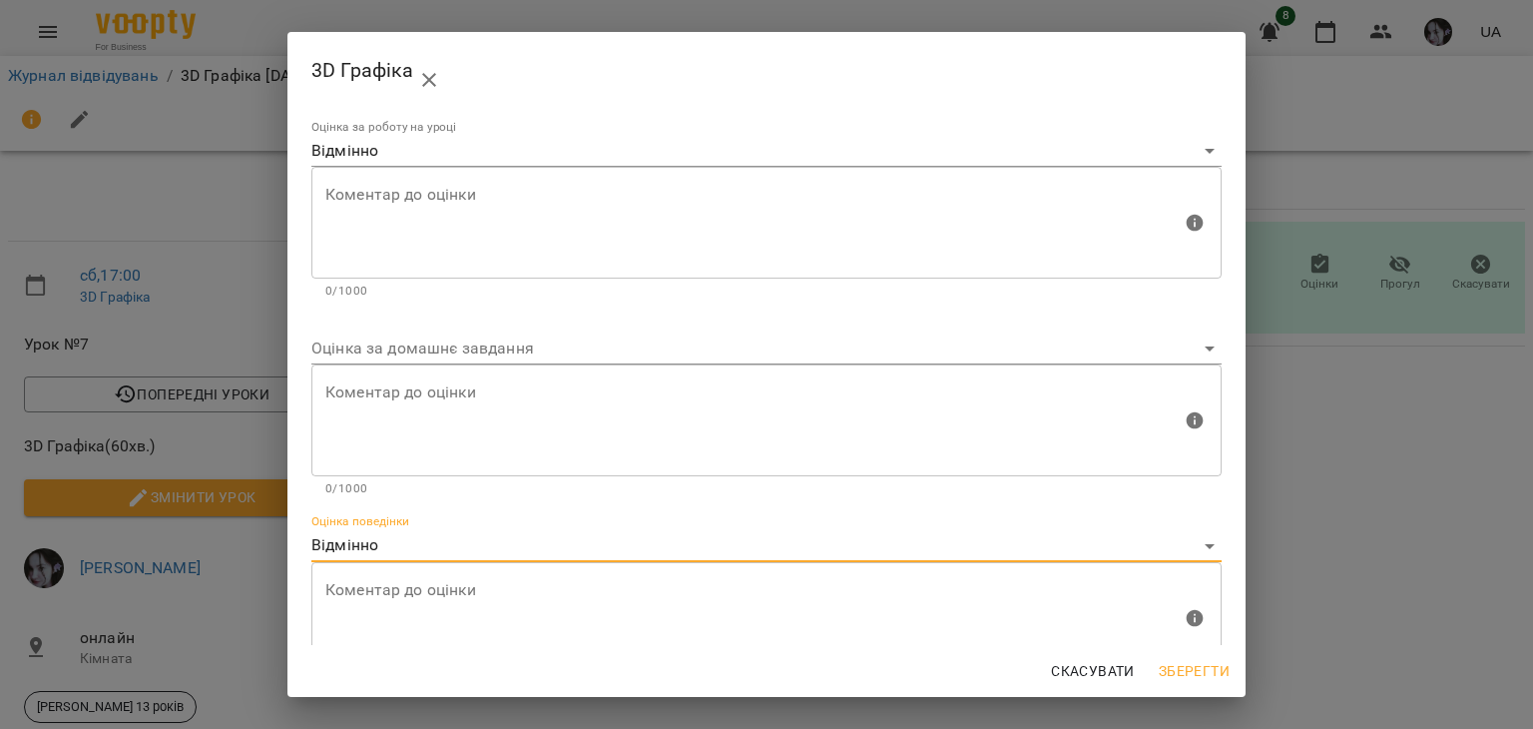
drag, startPoint x: 1205, startPoint y: 684, endPoint x: 1140, endPoint y: 635, distance: 81.3
click at [1202, 681] on button "Зберегти" at bounding box center [1194, 671] width 87 height 36
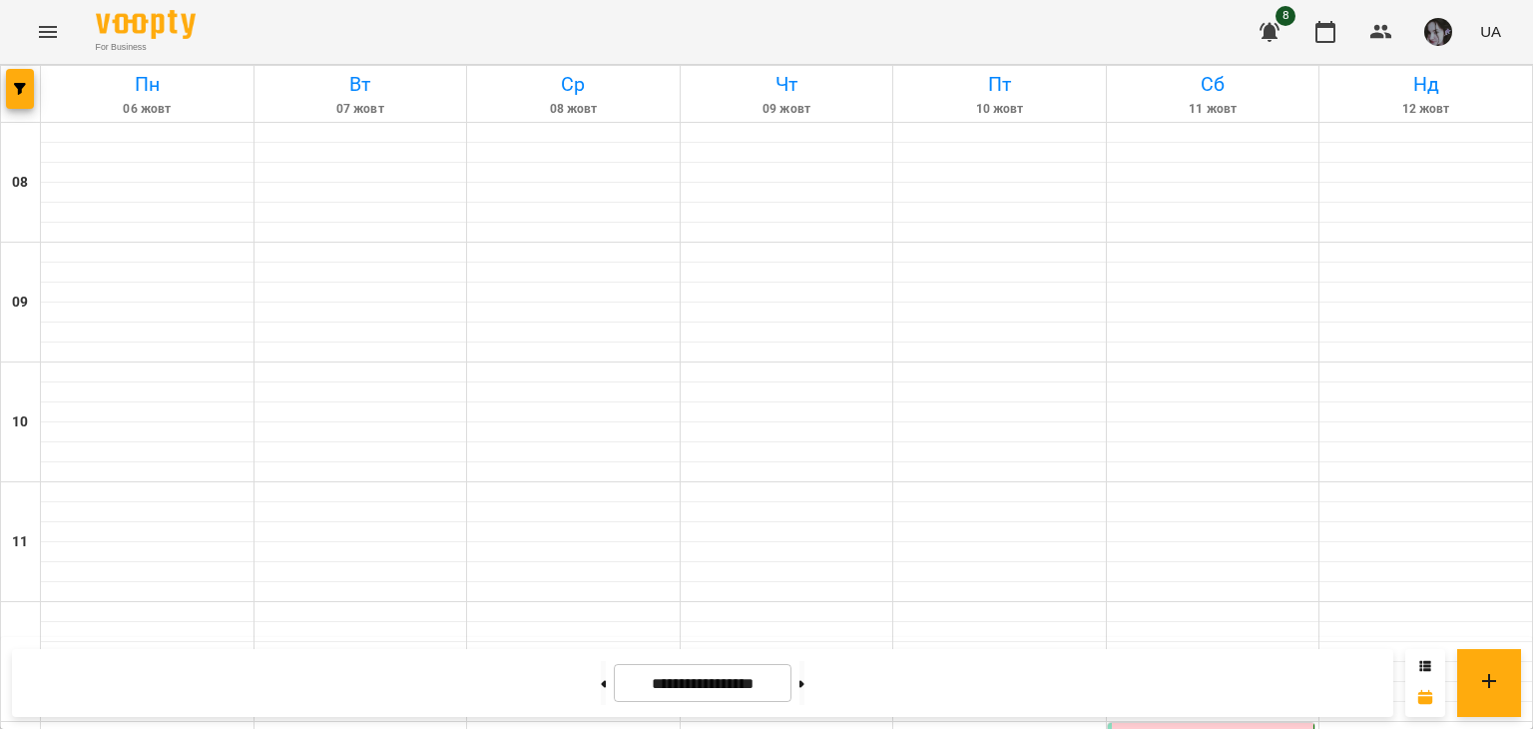
scroll to position [898, 0]
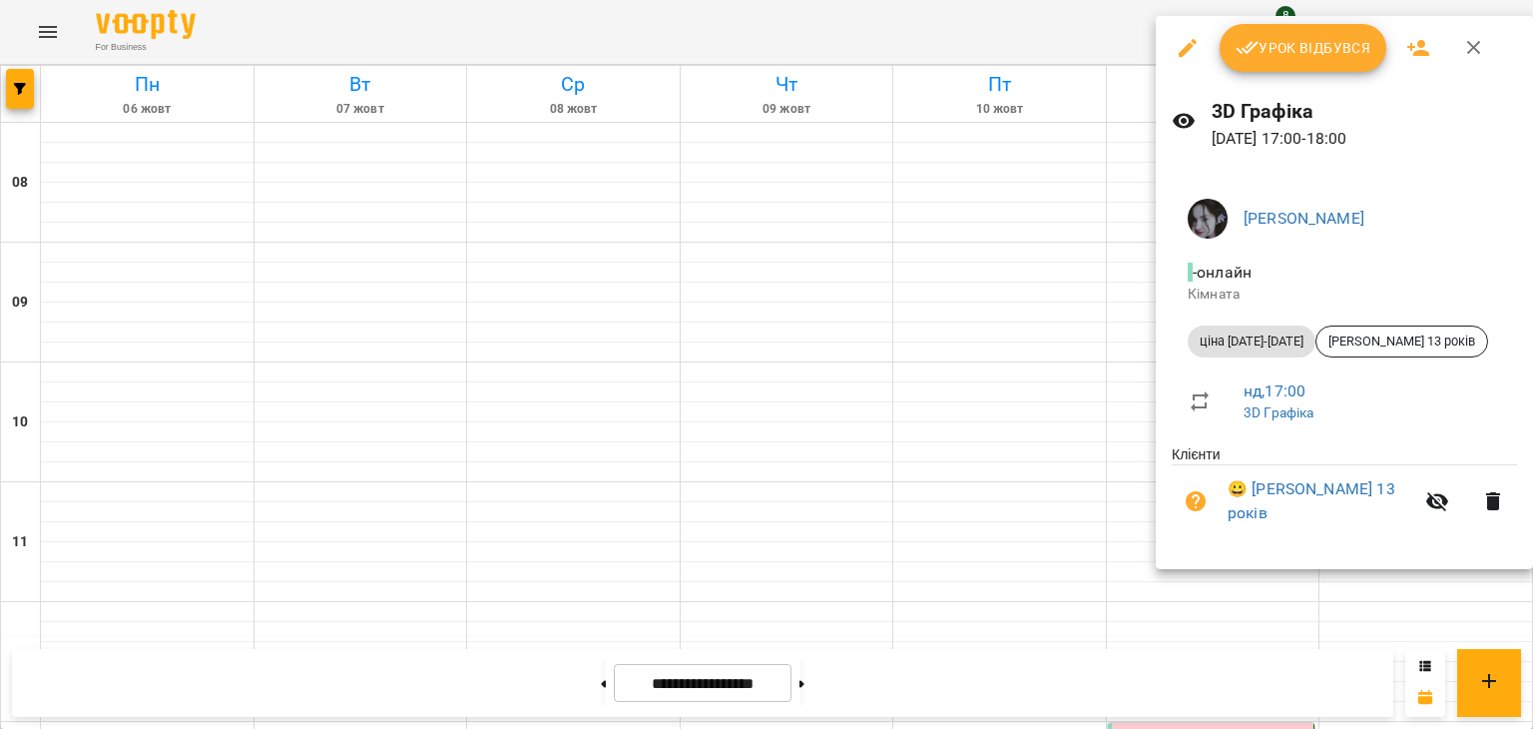
click at [1314, 33] on button "Урок відбувся" at bounding box center [1304, 48] width 168 height 48
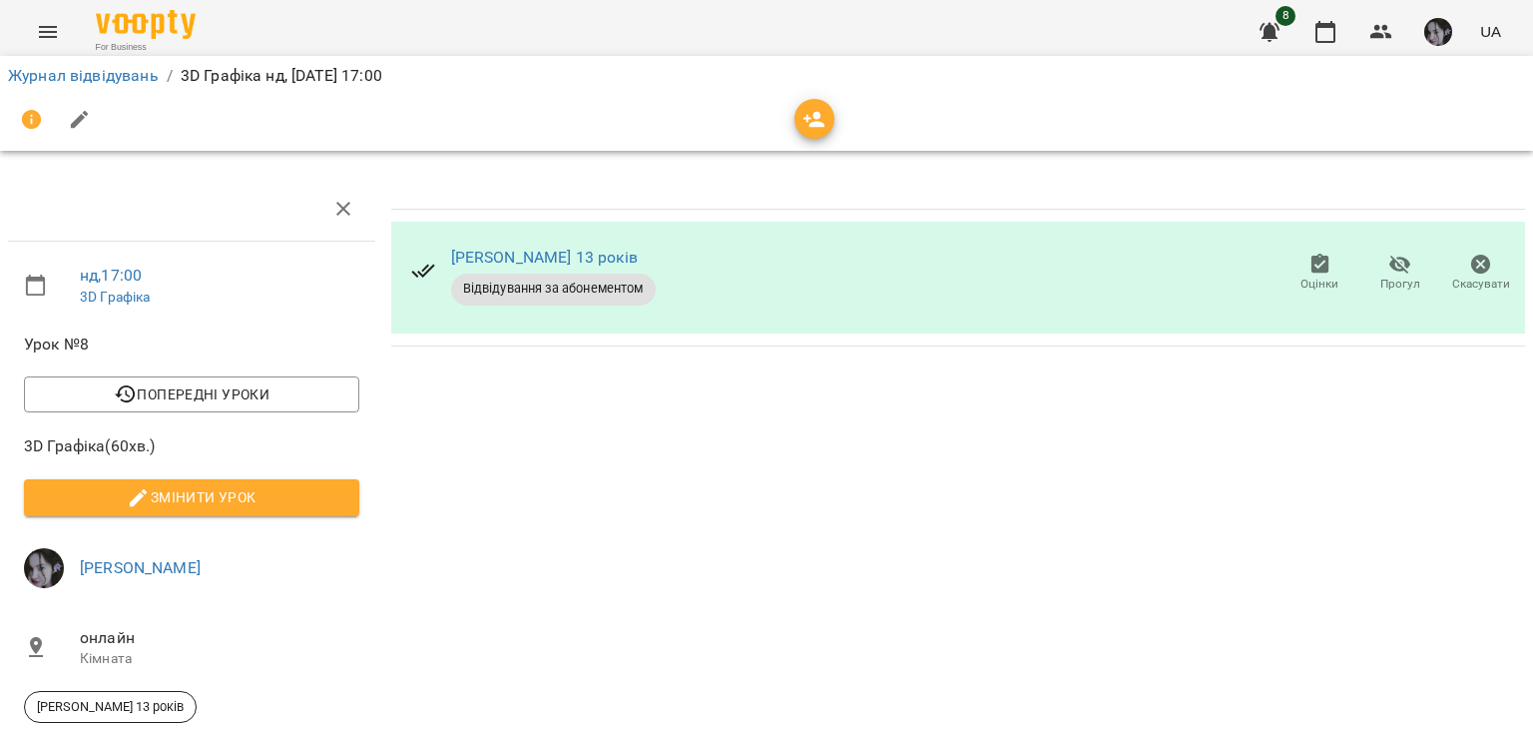
click at [1328, 261] on span "Оцінки" at bounding box center [1320, 273] width 57 height 40
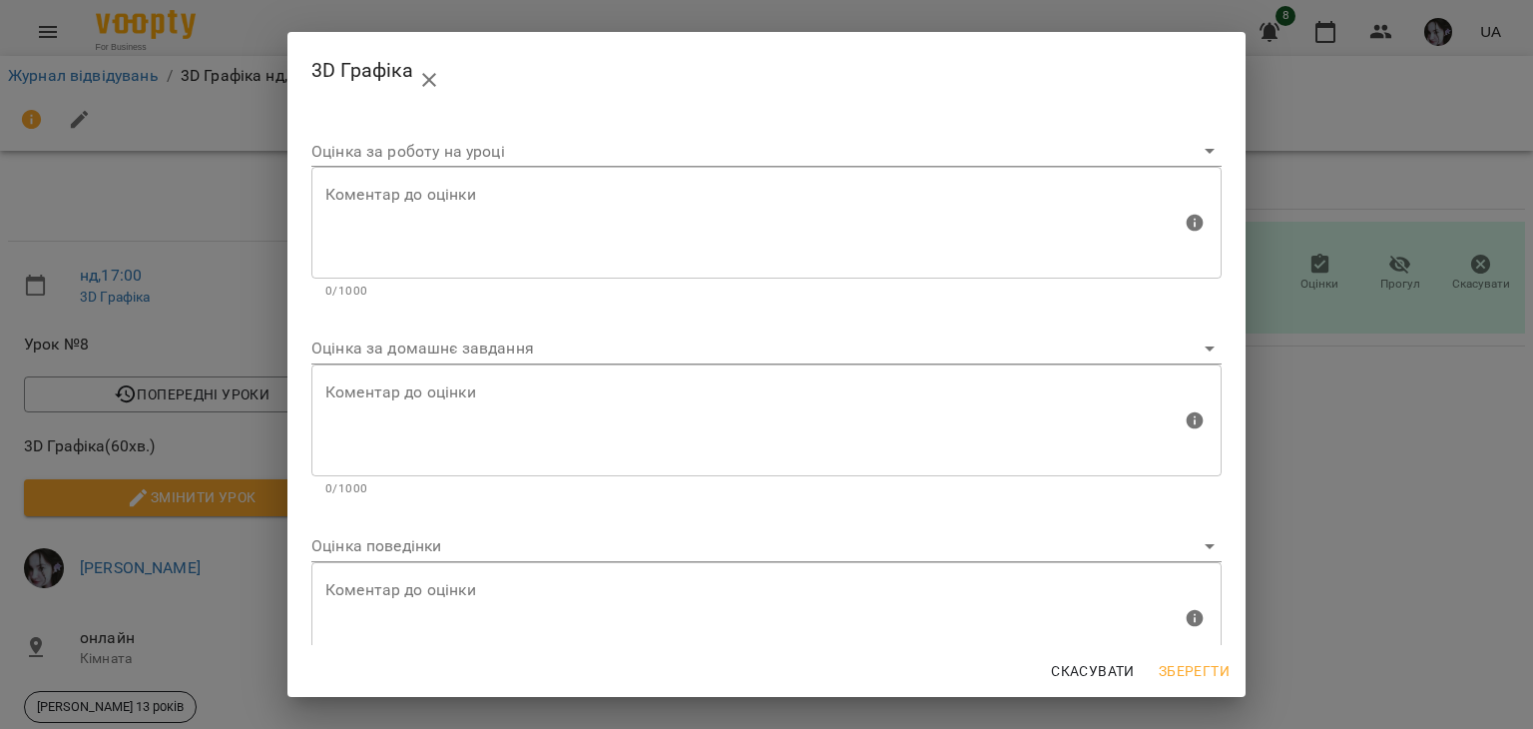
click at [1126, 156] on body "For Business 8 UA Журнал відвідувань / 3D Графіка нд, [DATE] 17:00 нд , 17:00 3…" at bounding box center [766, 456] width 1533 height 913
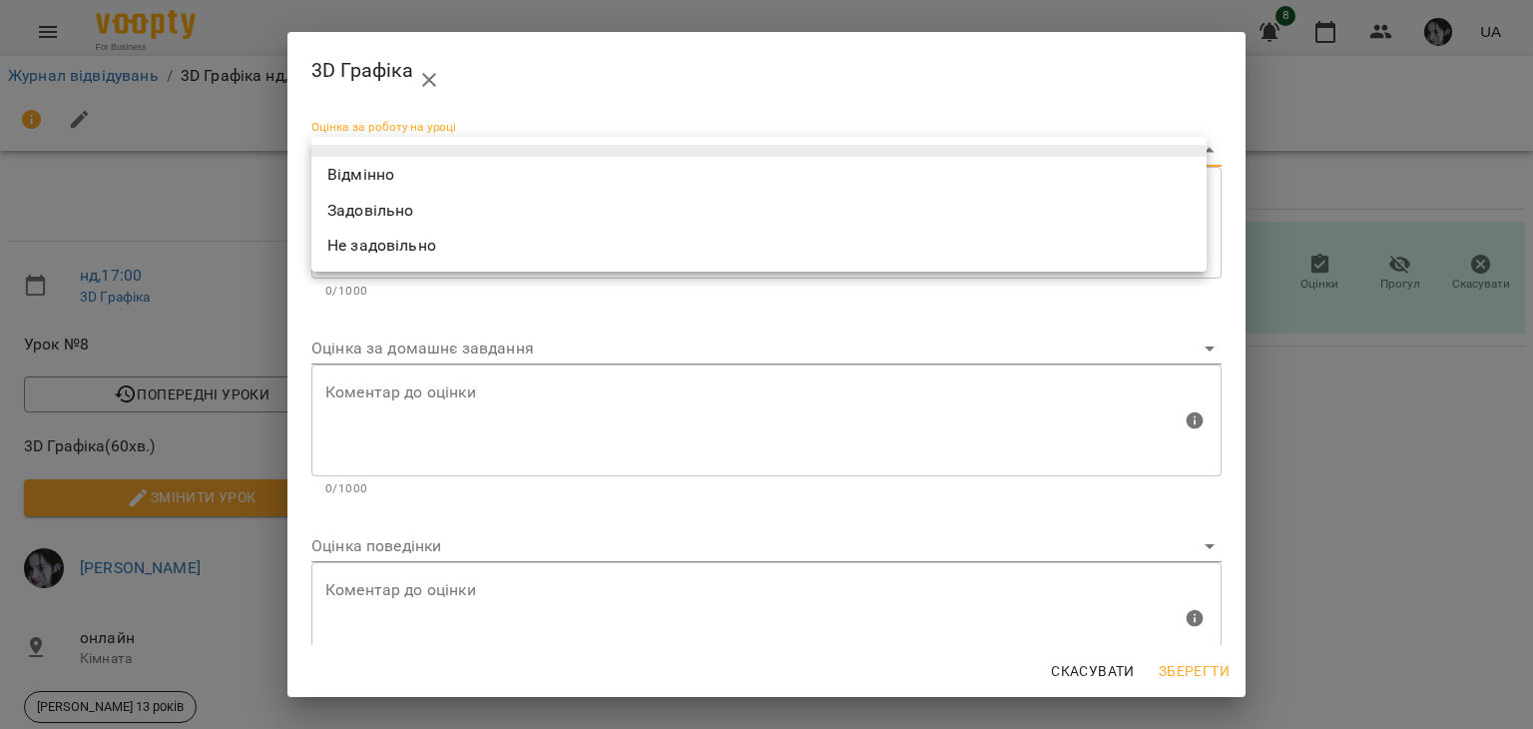
click at [1129, 160] on li "Відмінно" at bounding box center [758, 175] width 895 height 36
type input "*********"
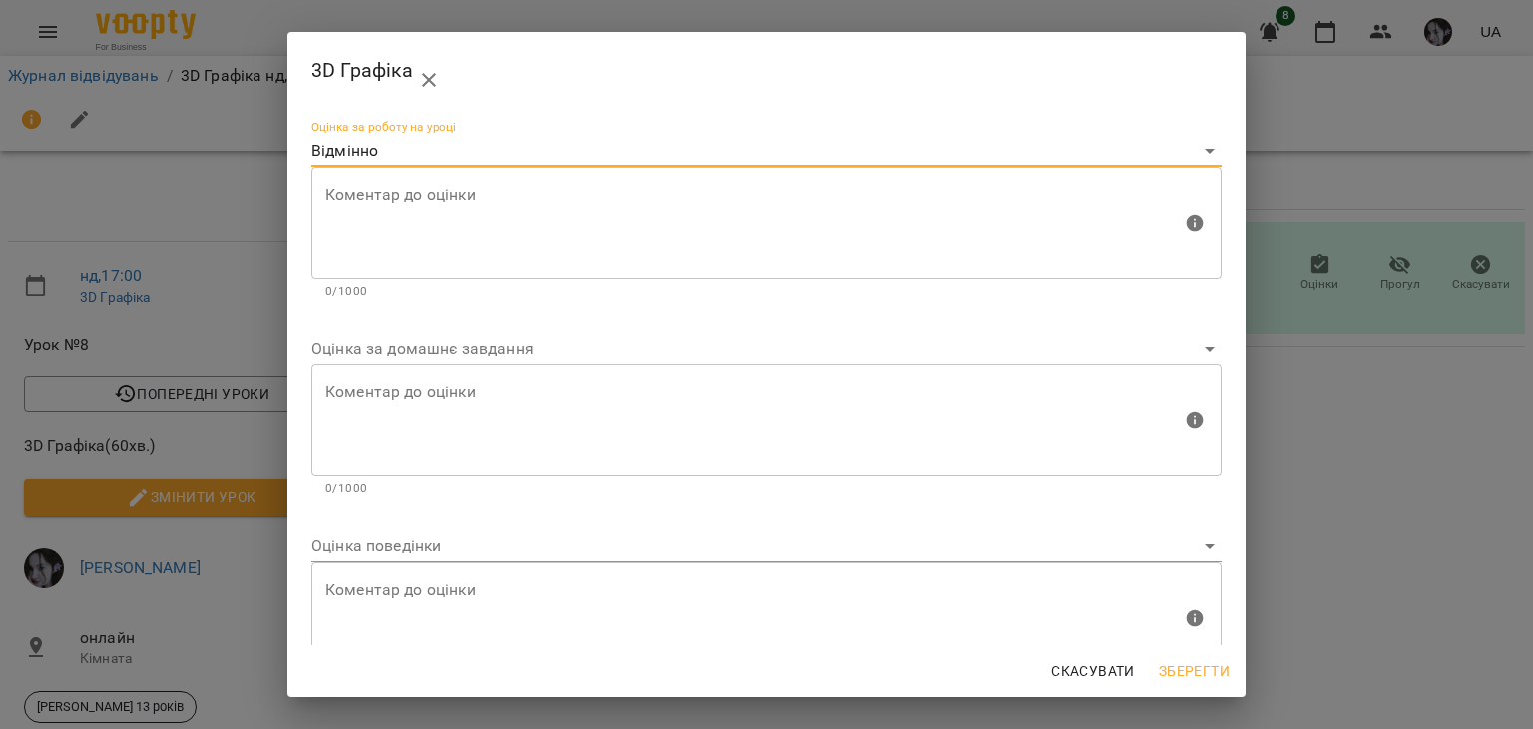
click at [797, 545] on body "For Business 8 UA Журнал відвідувань / 3D Графіка нд, [DATE] 17:00 нд , 17:00 3…" at bounding box center [766, 456] width 1533 height 913
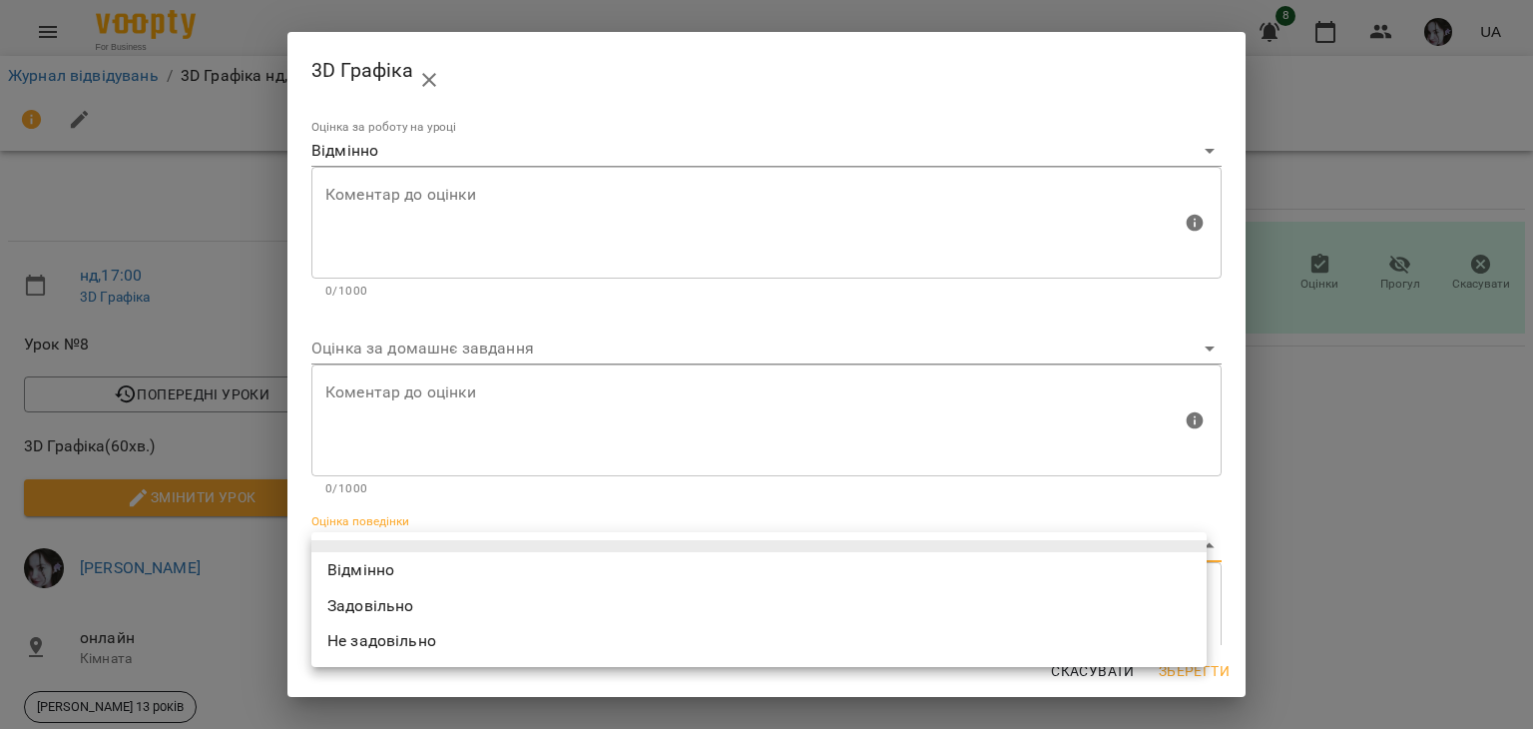
click at [778, 560] on li "Відмінно" at bounding box center [758, 570] width 895 height 36
type input "*********"
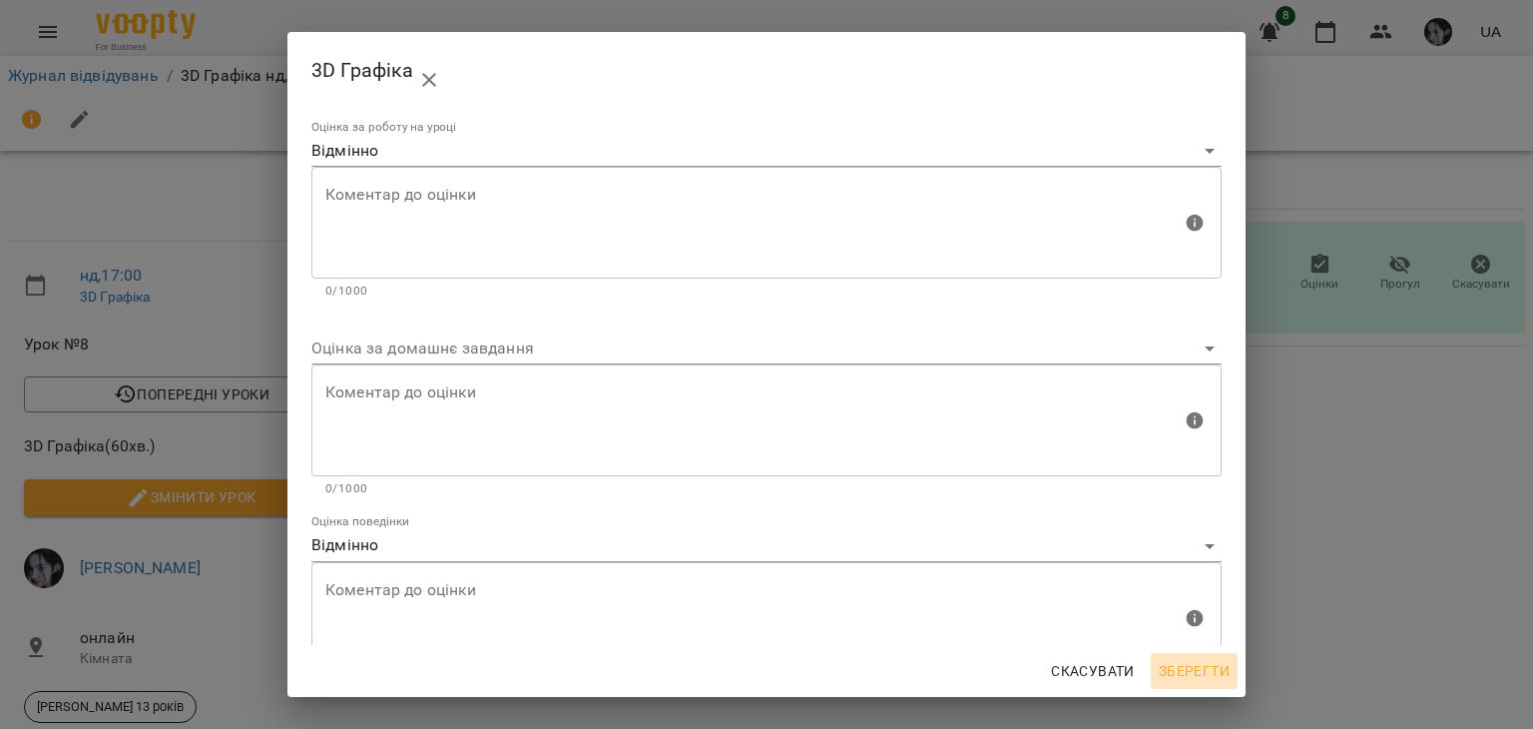
click at [1197, 668] on span "Зберегти" at bounding box center [1194, 671] width 71 height 24
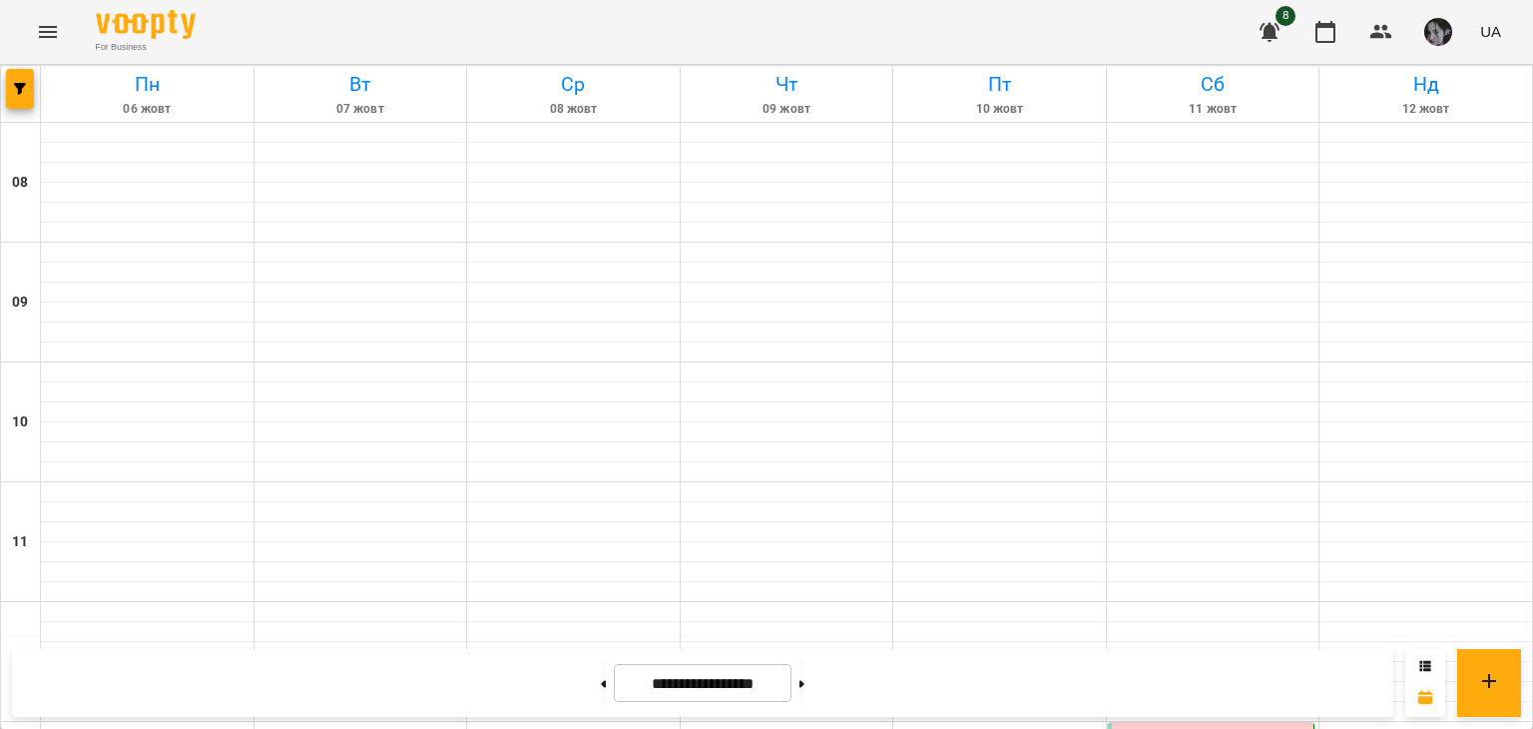
scroll to position [898, 0]
